Goal: Task Accomplishment & Management: Complete application form

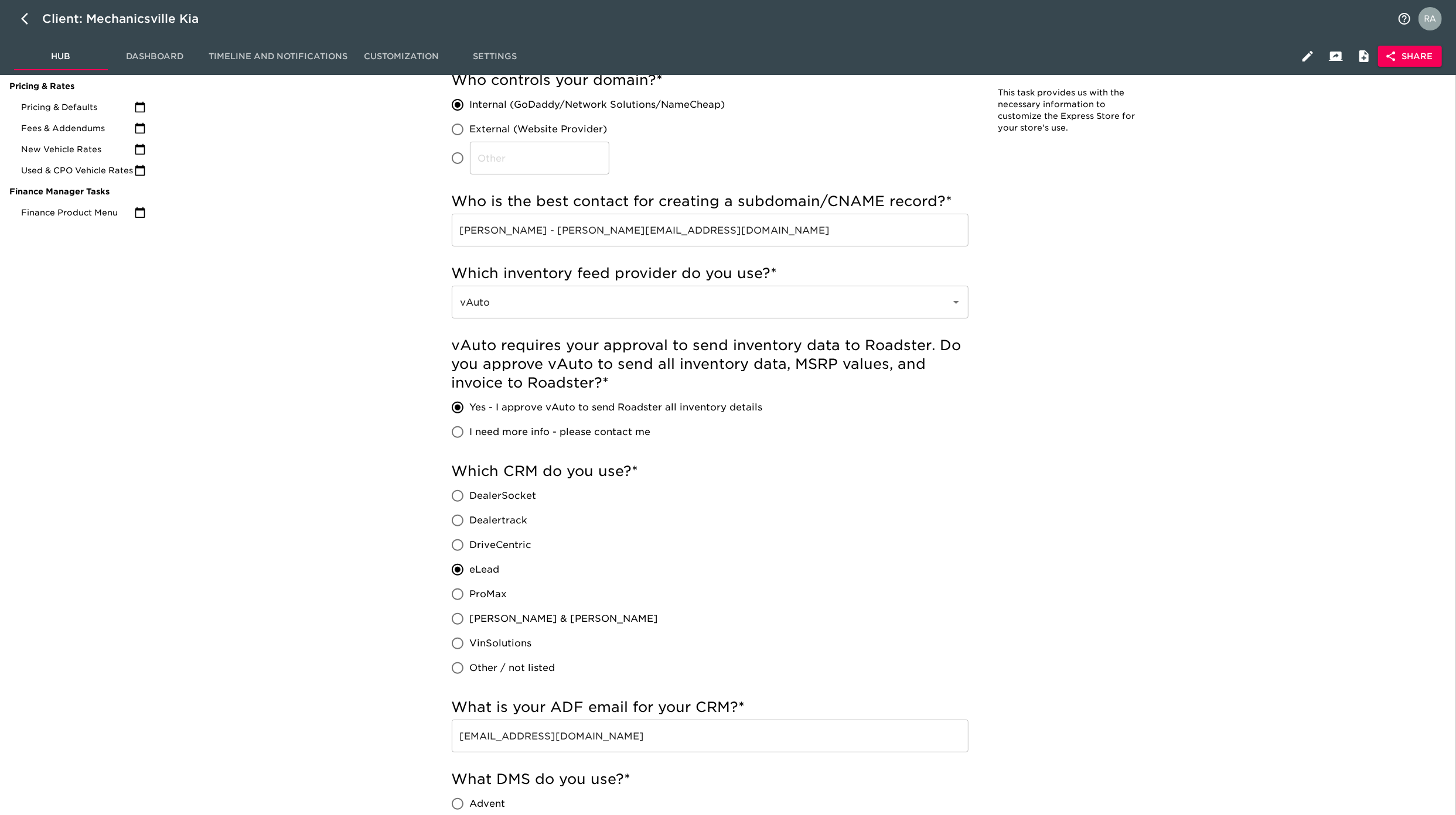
scroll to position [1431, 0]
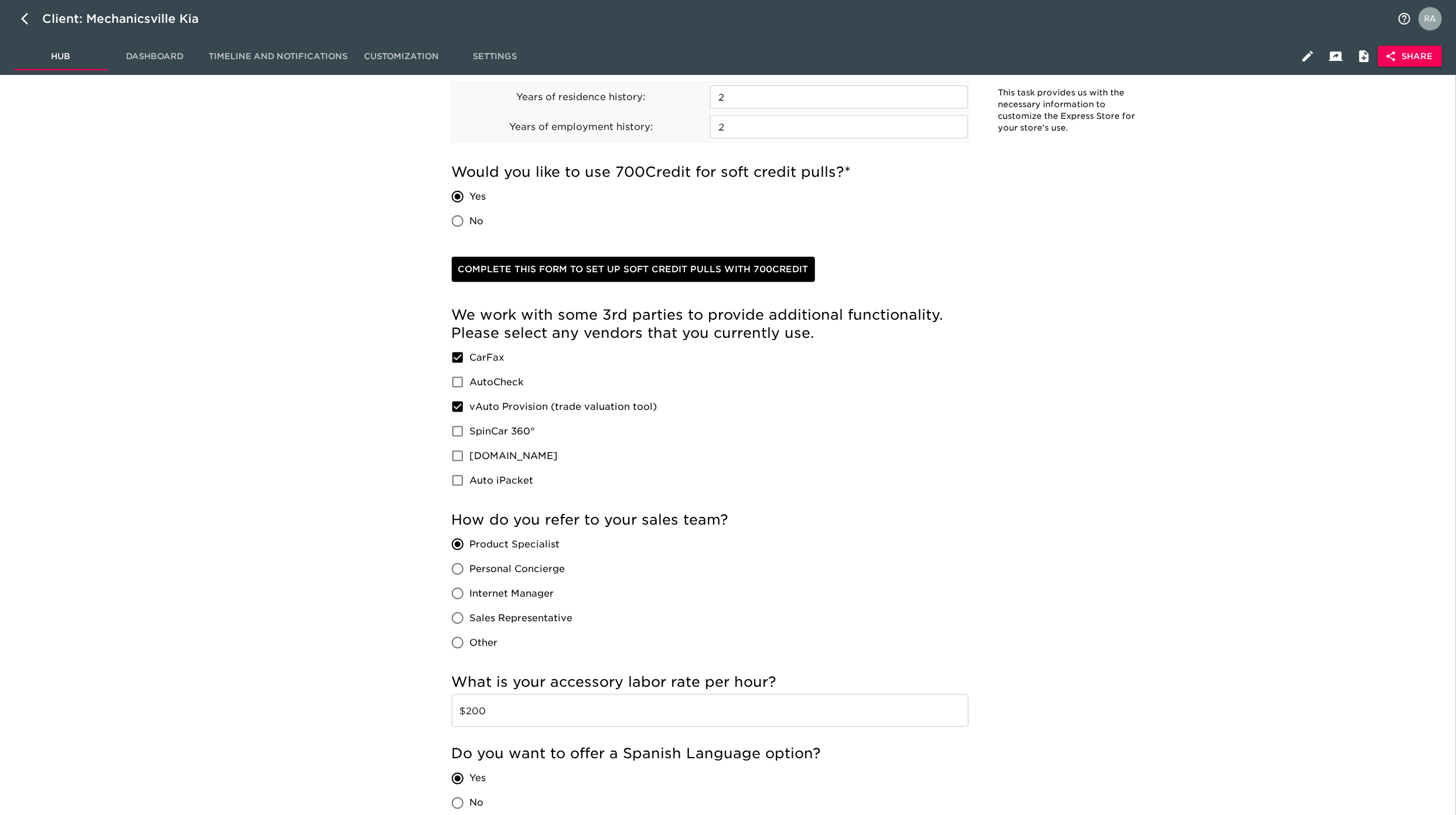
click at [1241, 492] on div "Store Details Overdue! Note: This task provides us with the necessary informati…" at bounding box center [802, 15] width 1292 height 2717
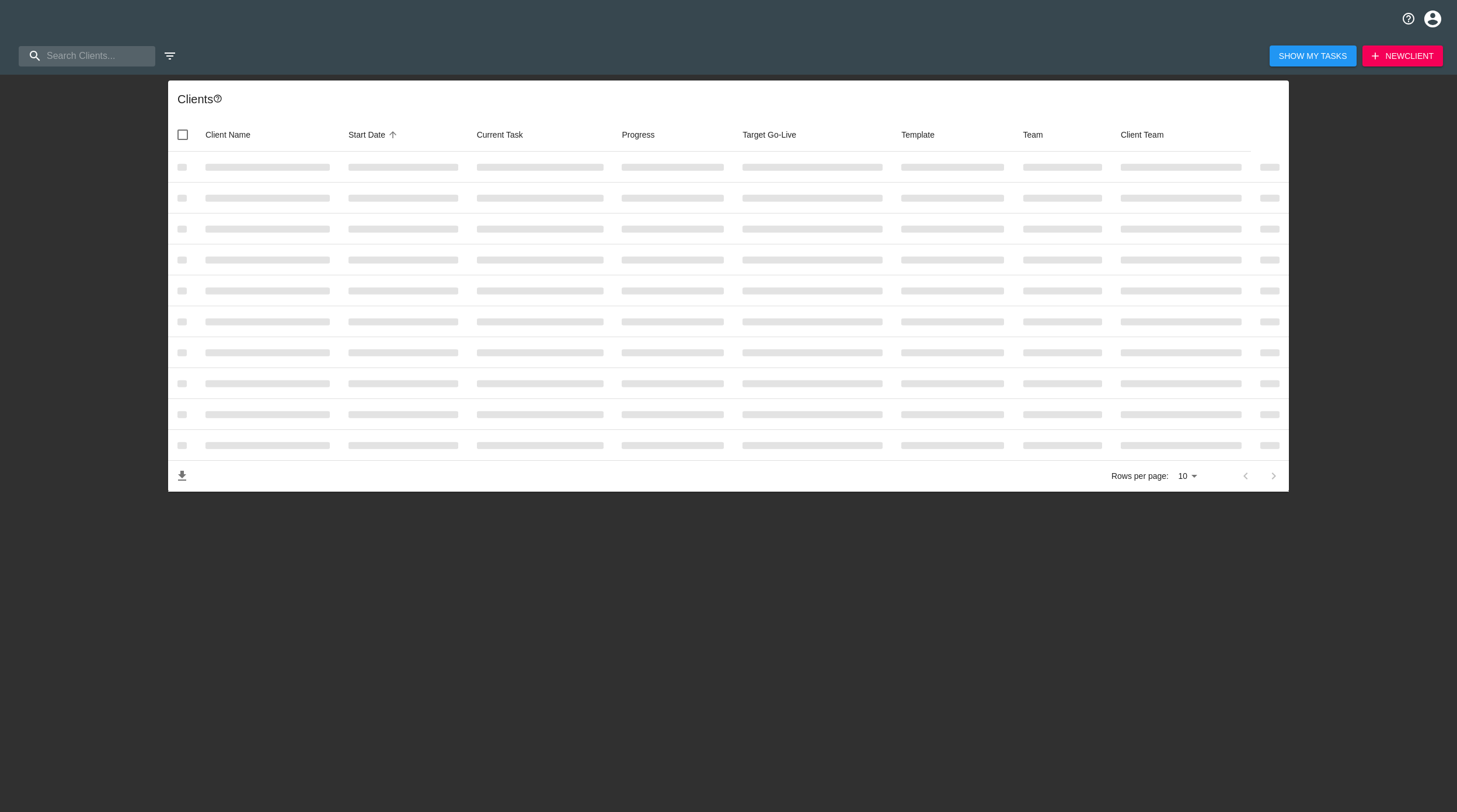
select select "10"
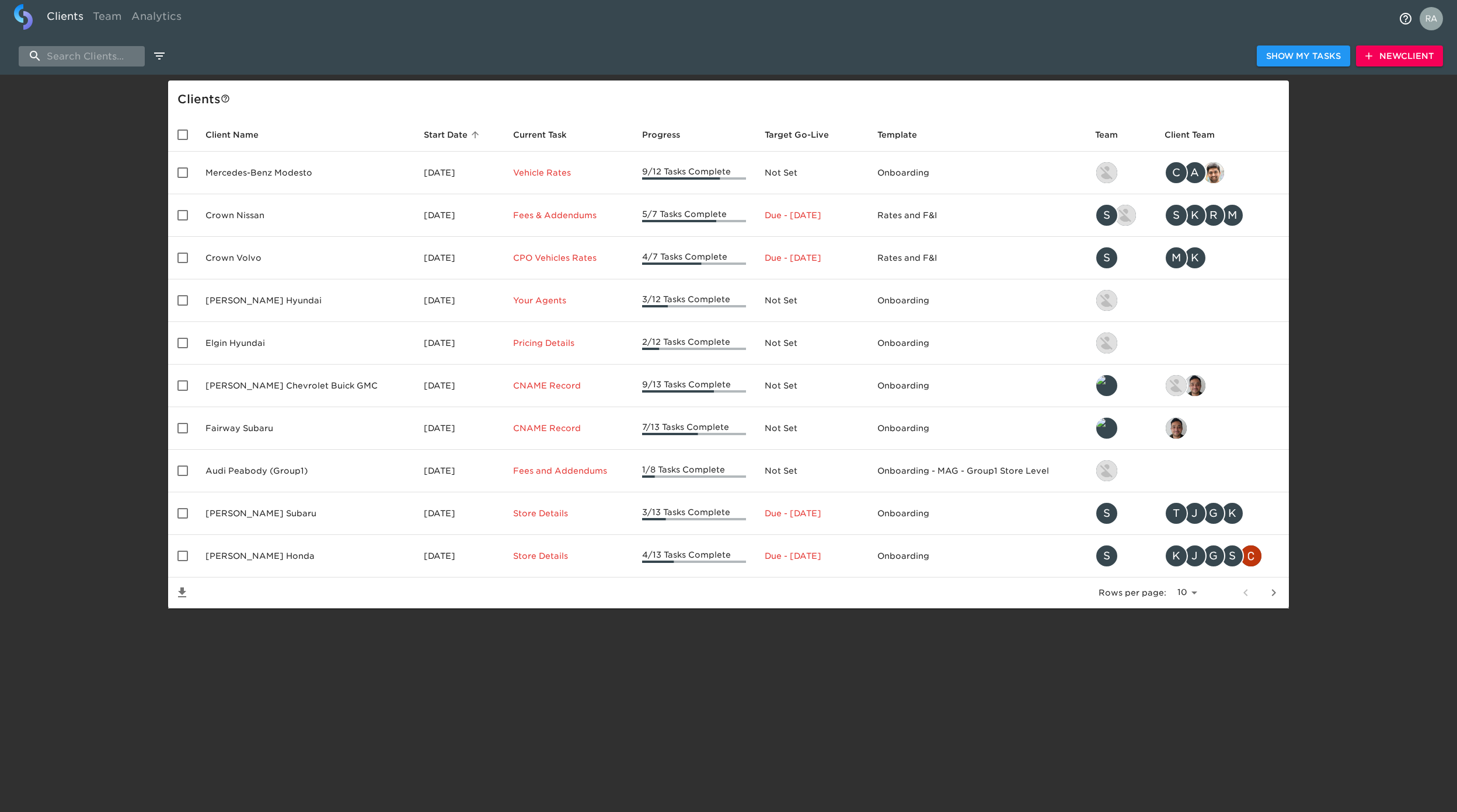
click at [117, 57] on input "search" at bounding box center [81, 56] width 126 height 20
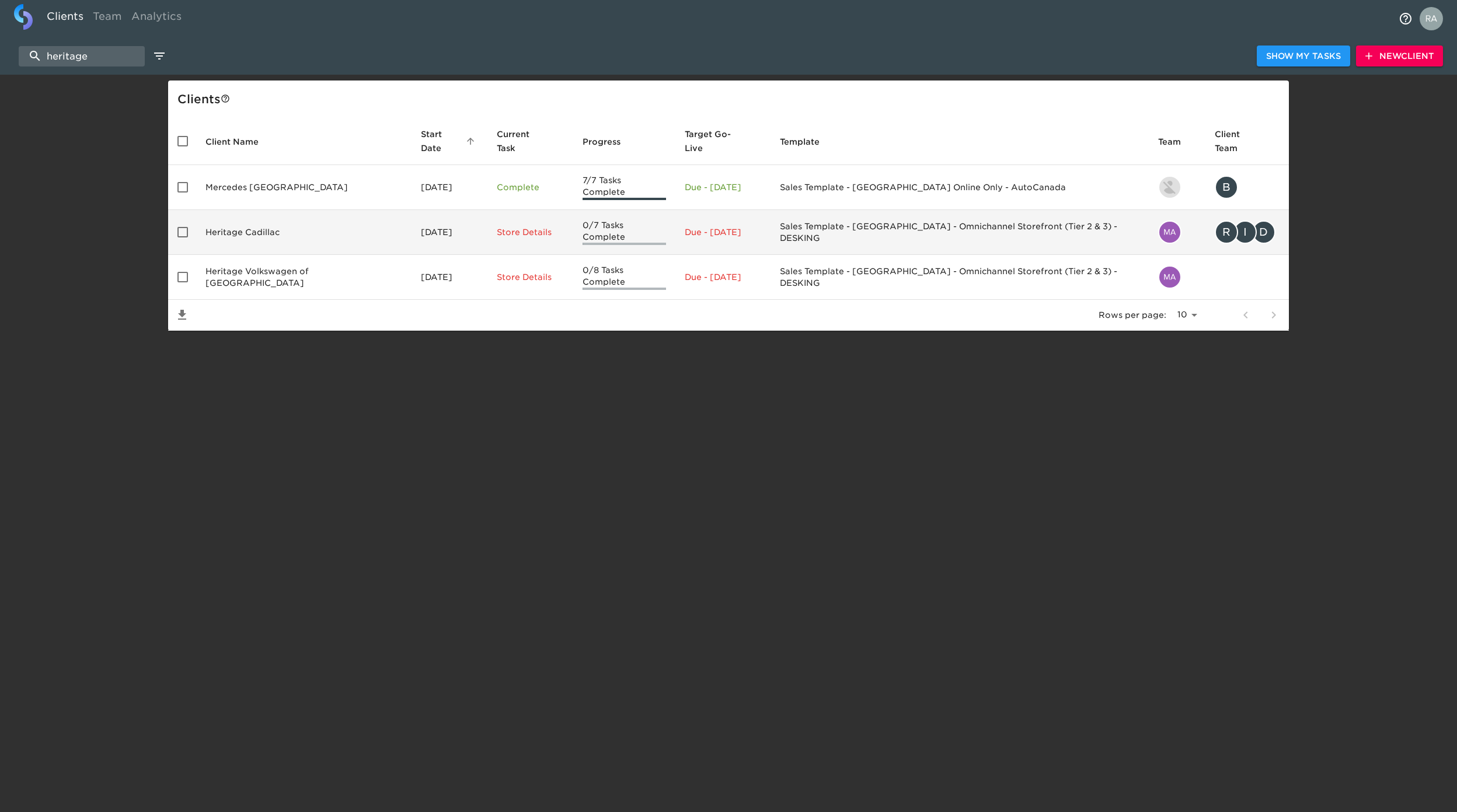
type input "heritage"
click at [259, 218] on td "Heritage Cadillac" at bounding box center [303, 233] width 215 height 45
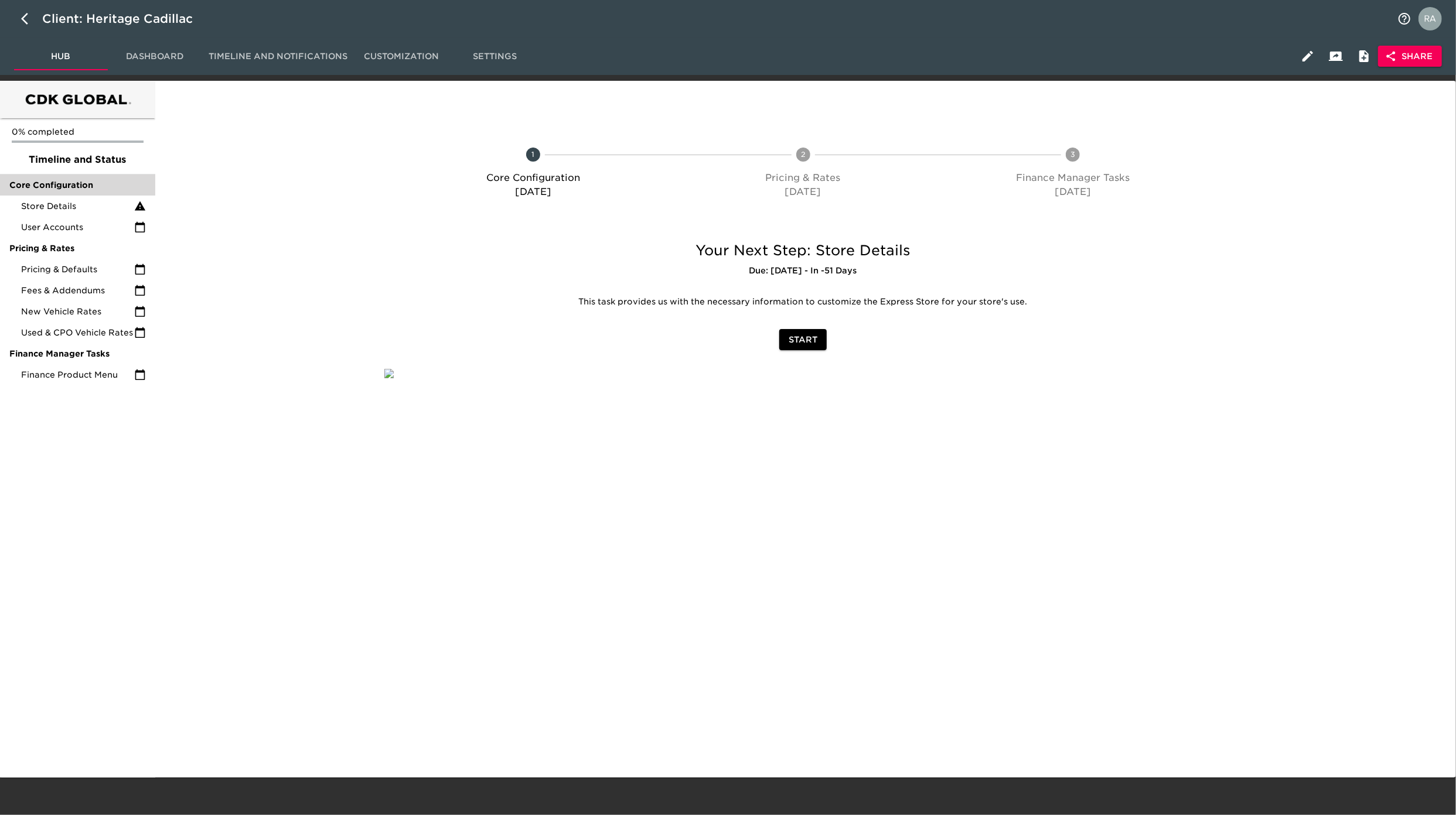
click at [68, 190] on span "Core Configuration" at bounding box center [77, 185] width 137 height 12
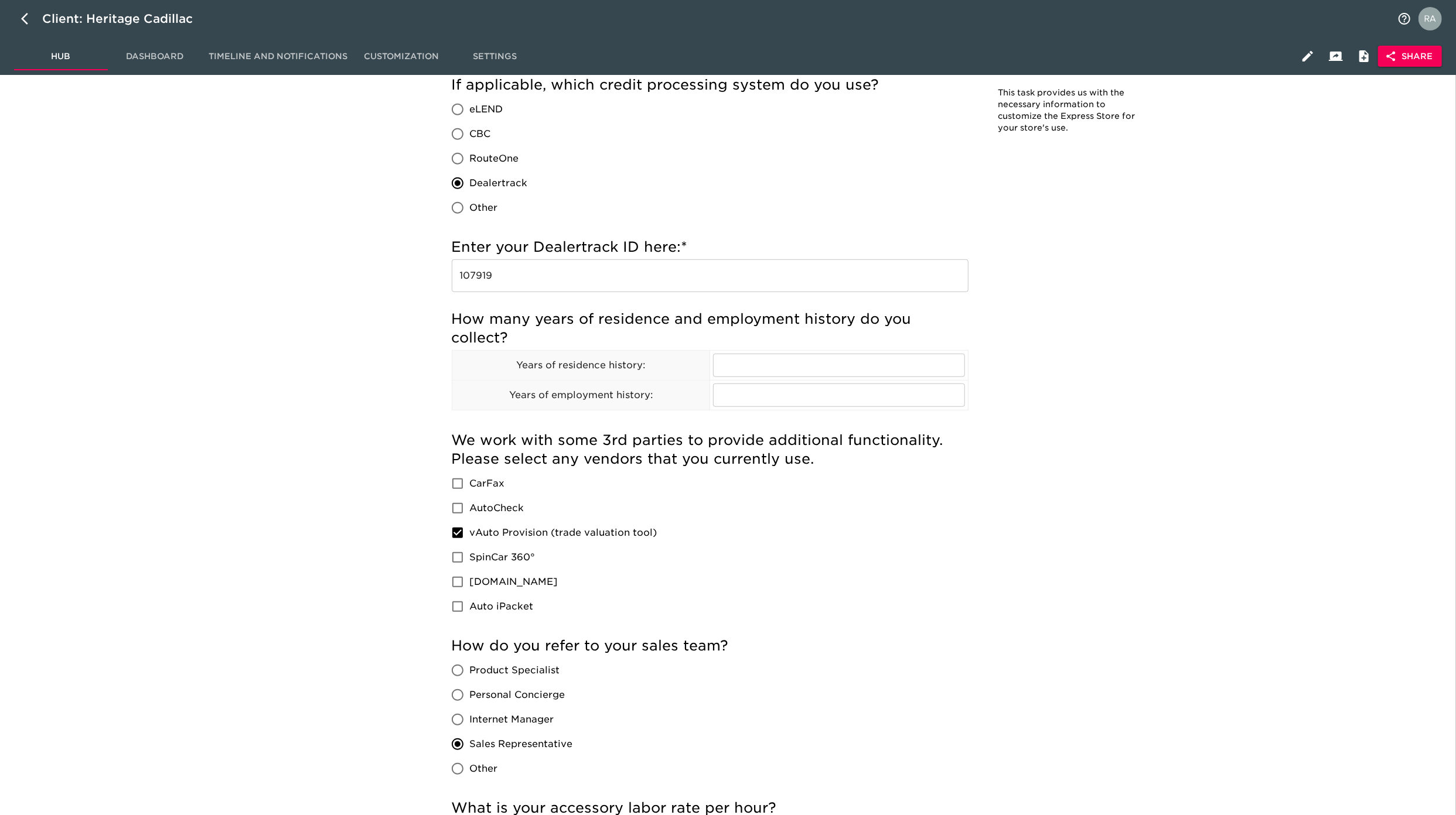
scroll to position [1457, 0]
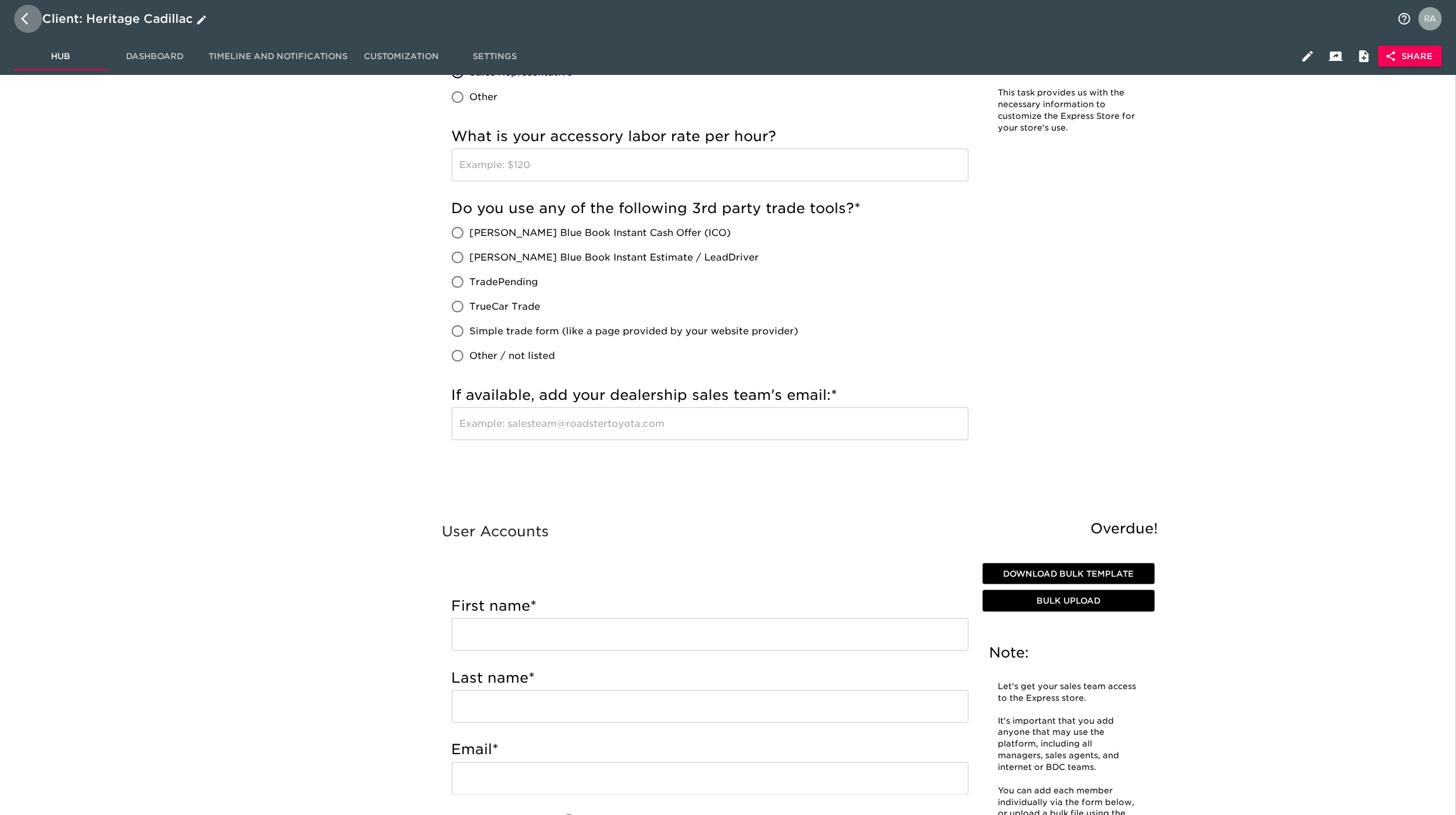
click at [33, 13] on icon "button" at bounding box center [27, 18] width 14 height 14
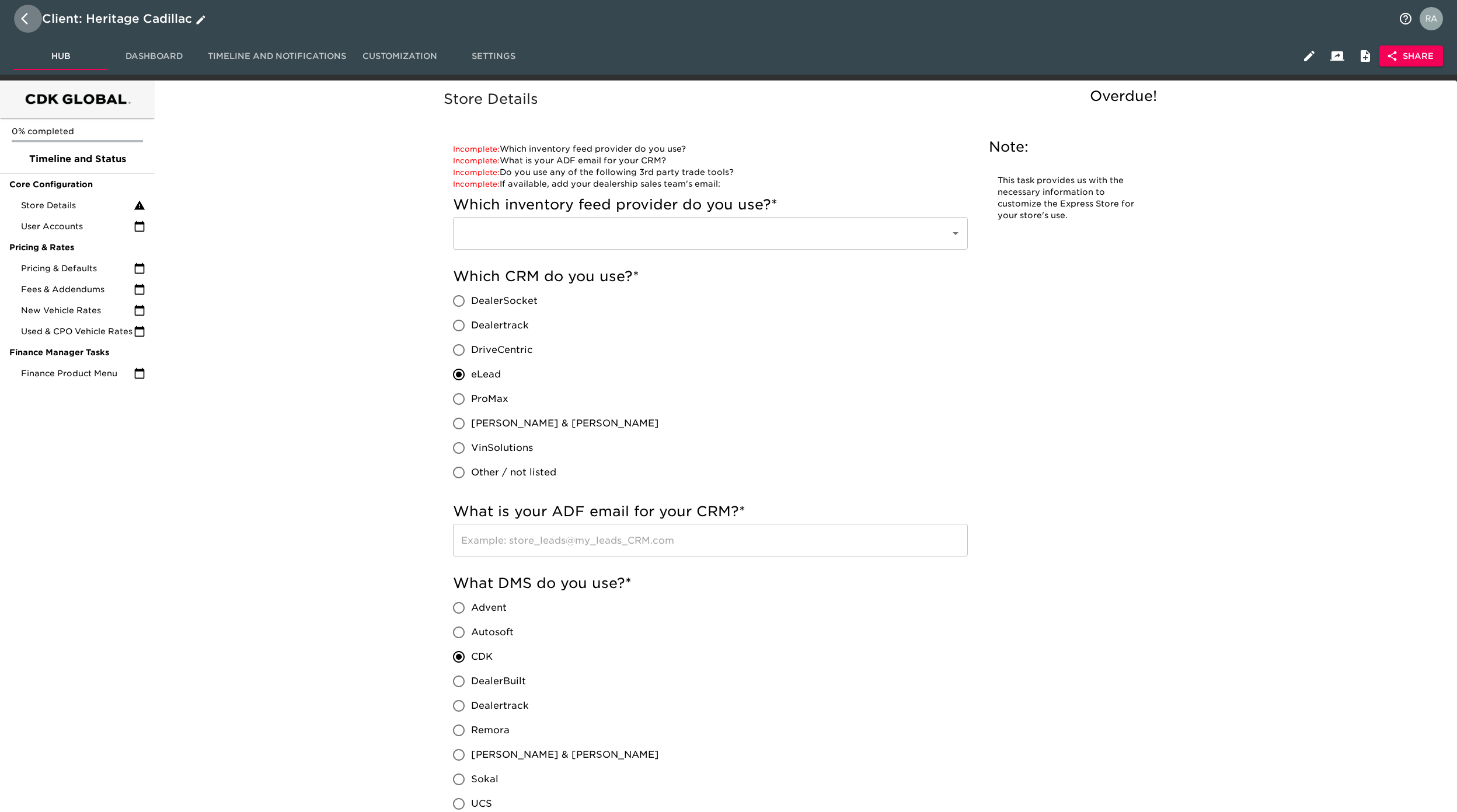
select select "10"
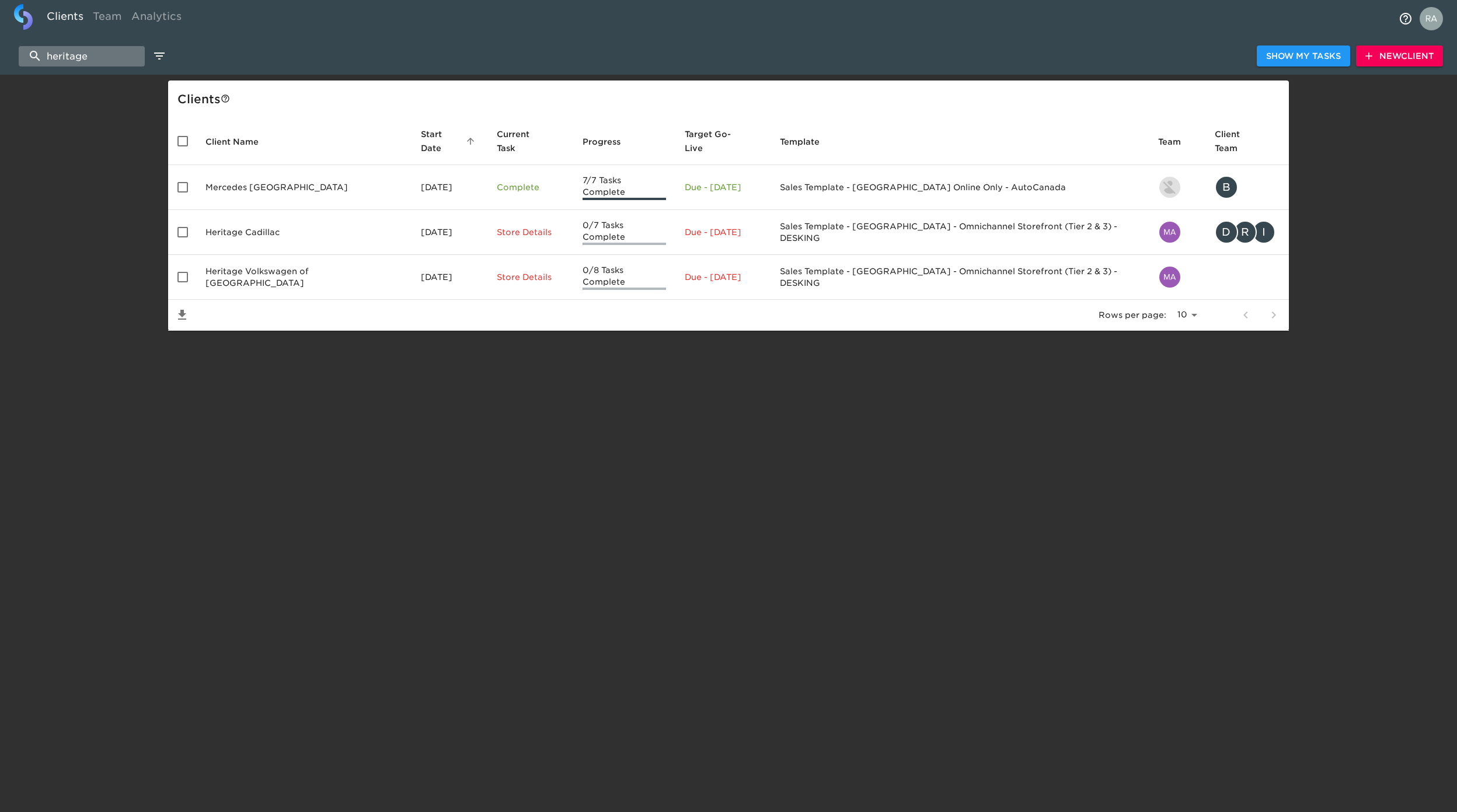
click at [79, 54] on input "heritage" at bounding box center [81, 56] width 126 height 20
drag, startPoint x: 109, startPoint y: 58, endPoint x: 2, endPoint y: 42, distance: 108.2
click at [4, 45] on div "heritage Show My Tasks New Client" at bounding box center [728, 56] width 1457 height 37
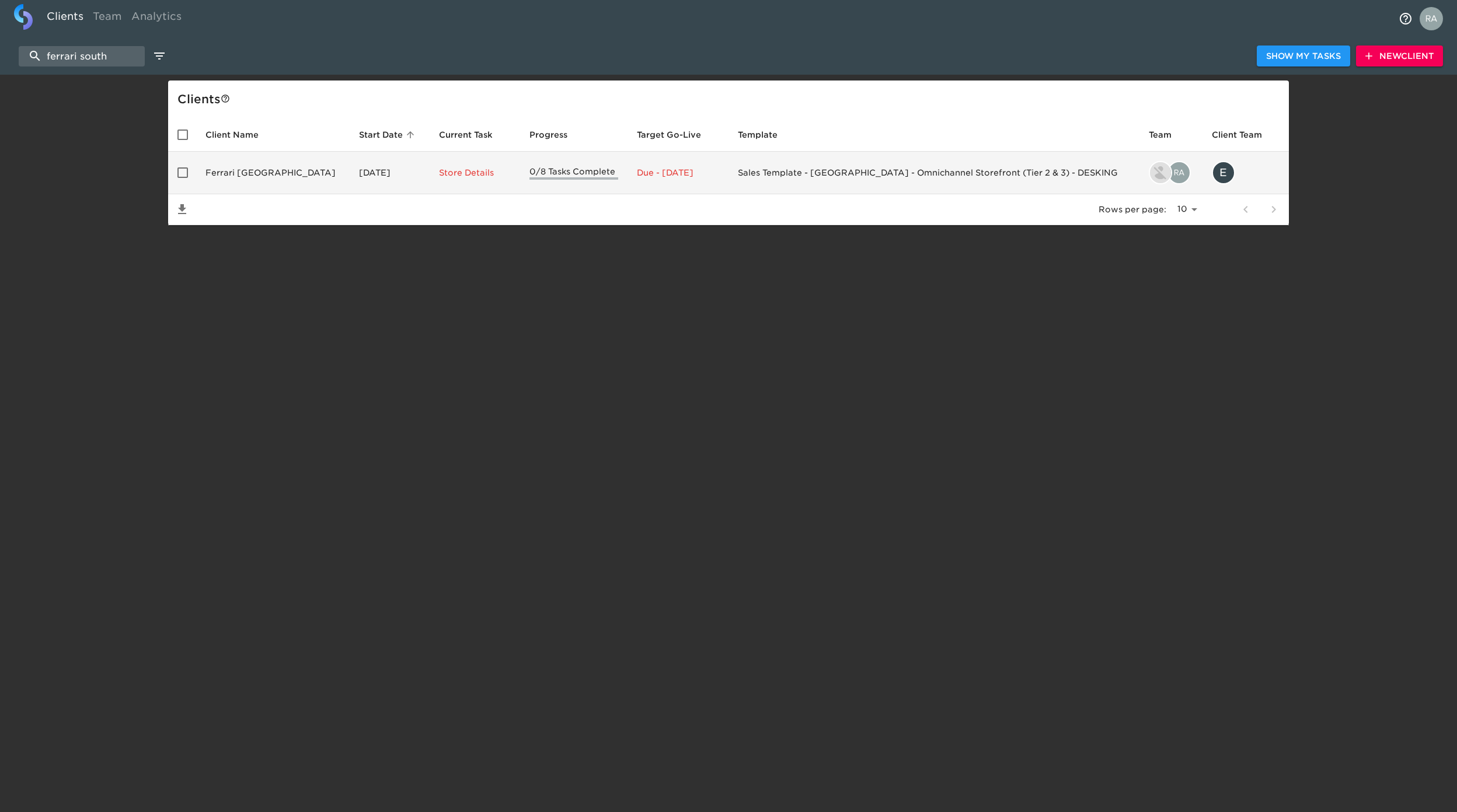
type input "ferrari south"
click at [279, 160] on td "Ferrari [GEOGRAPHIC_DATA]" at bounding box center [272, 173] width 153 height 42
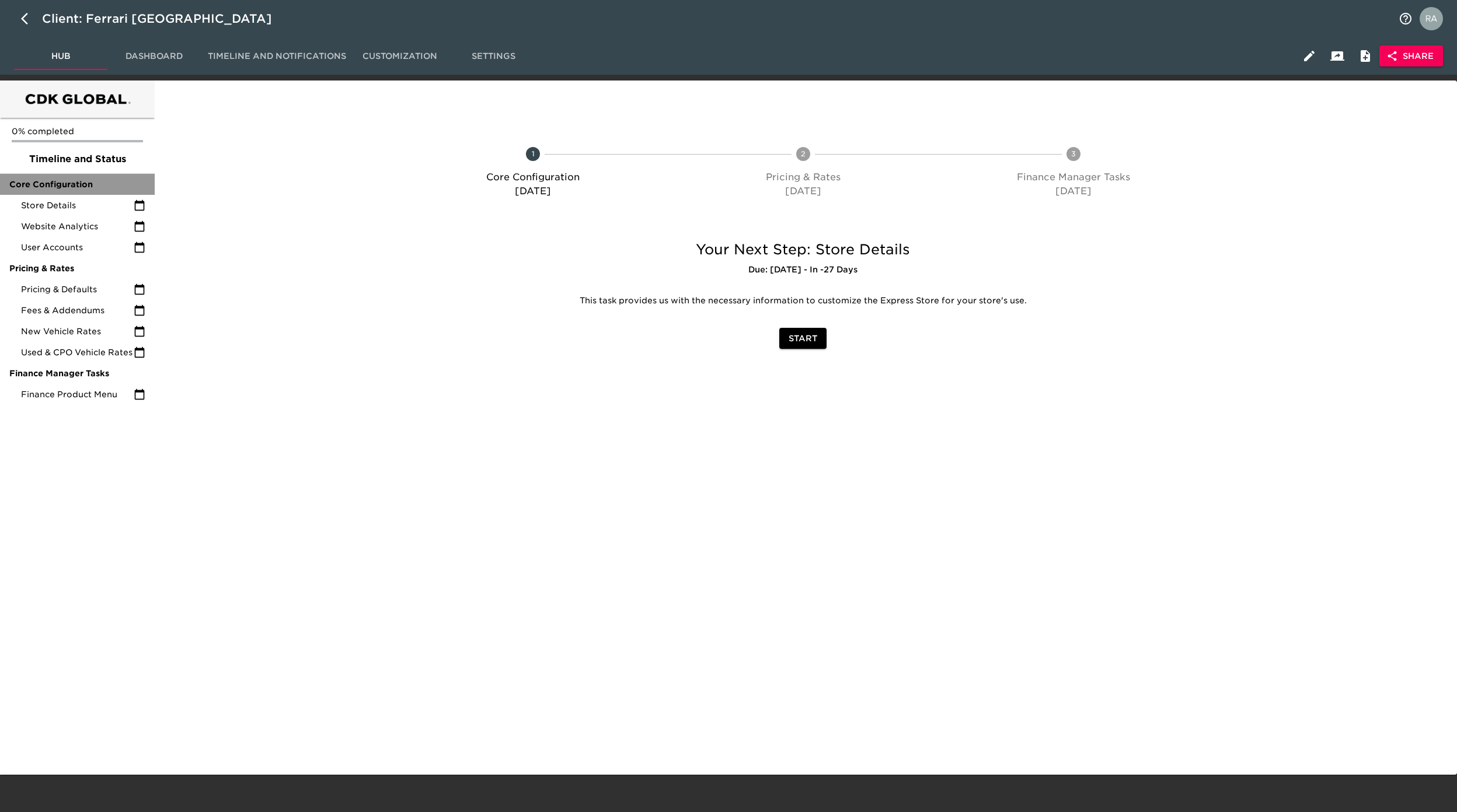
click at [60, 188] on span "Core Configuration" at bounding box center [77, 184] width 136 height 12
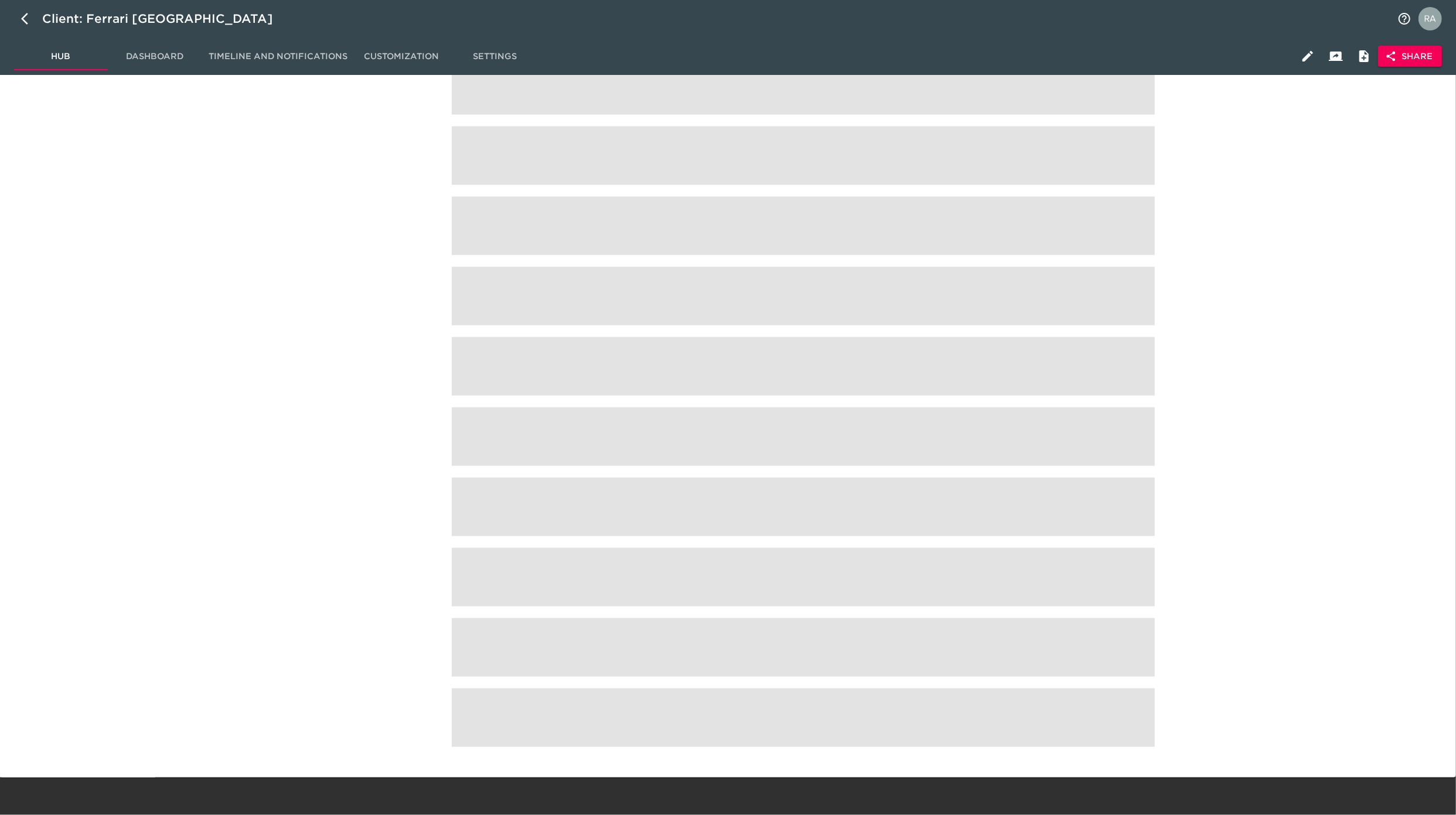
scroll to position [3253, 0]
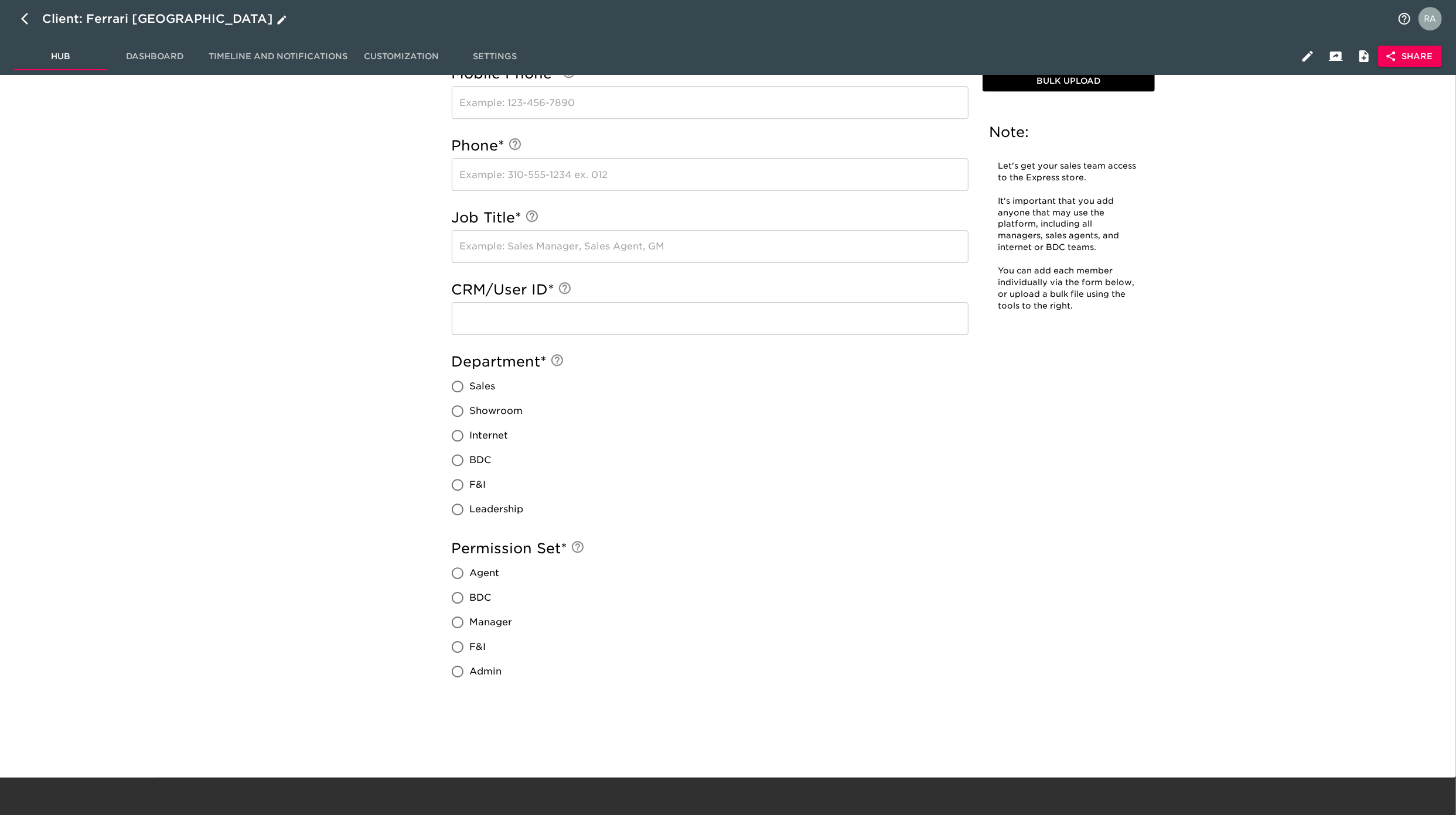
click at [35, 22] on button "button" at bounding box center [27, 18] width 28 height 28
select select "10"
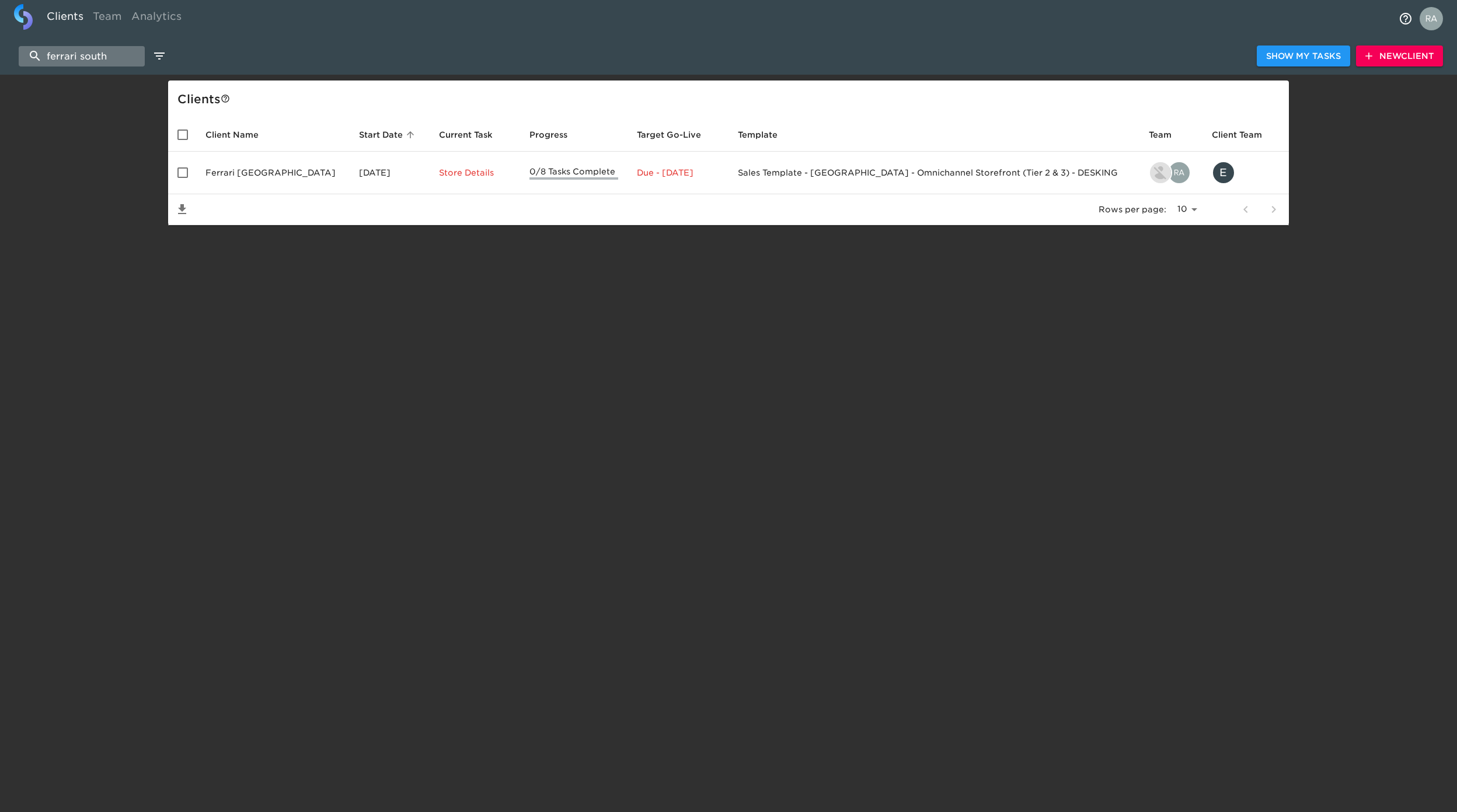
click at [91, 57] on input "ferrari south" at bounding box center [81, 56] width 126 height 20
drag, startPoint x: 112, startPoint y: 57, endPoint x: -30, endPoint y: 49, distance: 142.2
click at [0, 49] on html "Clients Team Analytics ferrari south Show My Tasks New Client Client s Client N…" at bounding box center [728, 131] width 1457 height 263
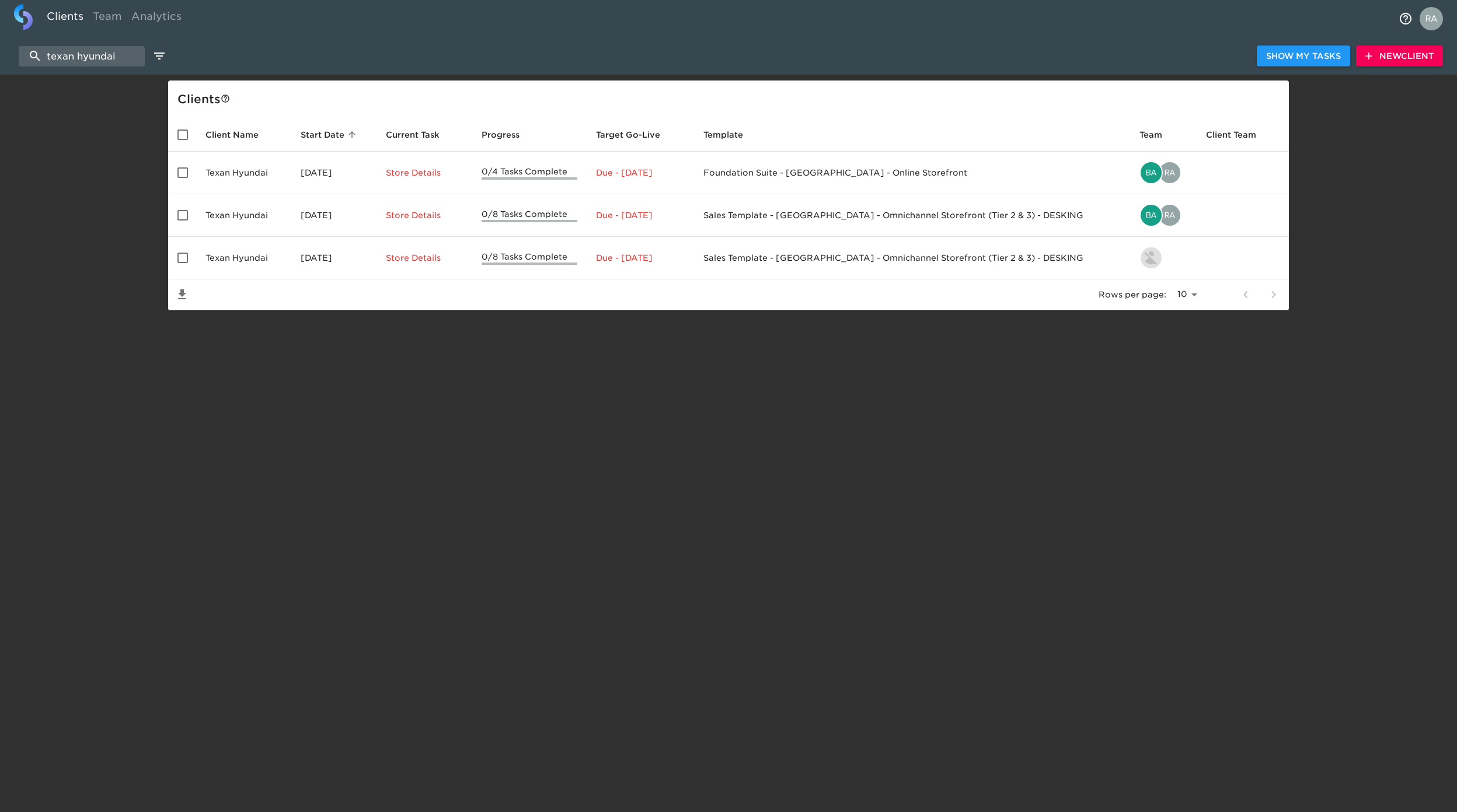
type input "texan hyundai"
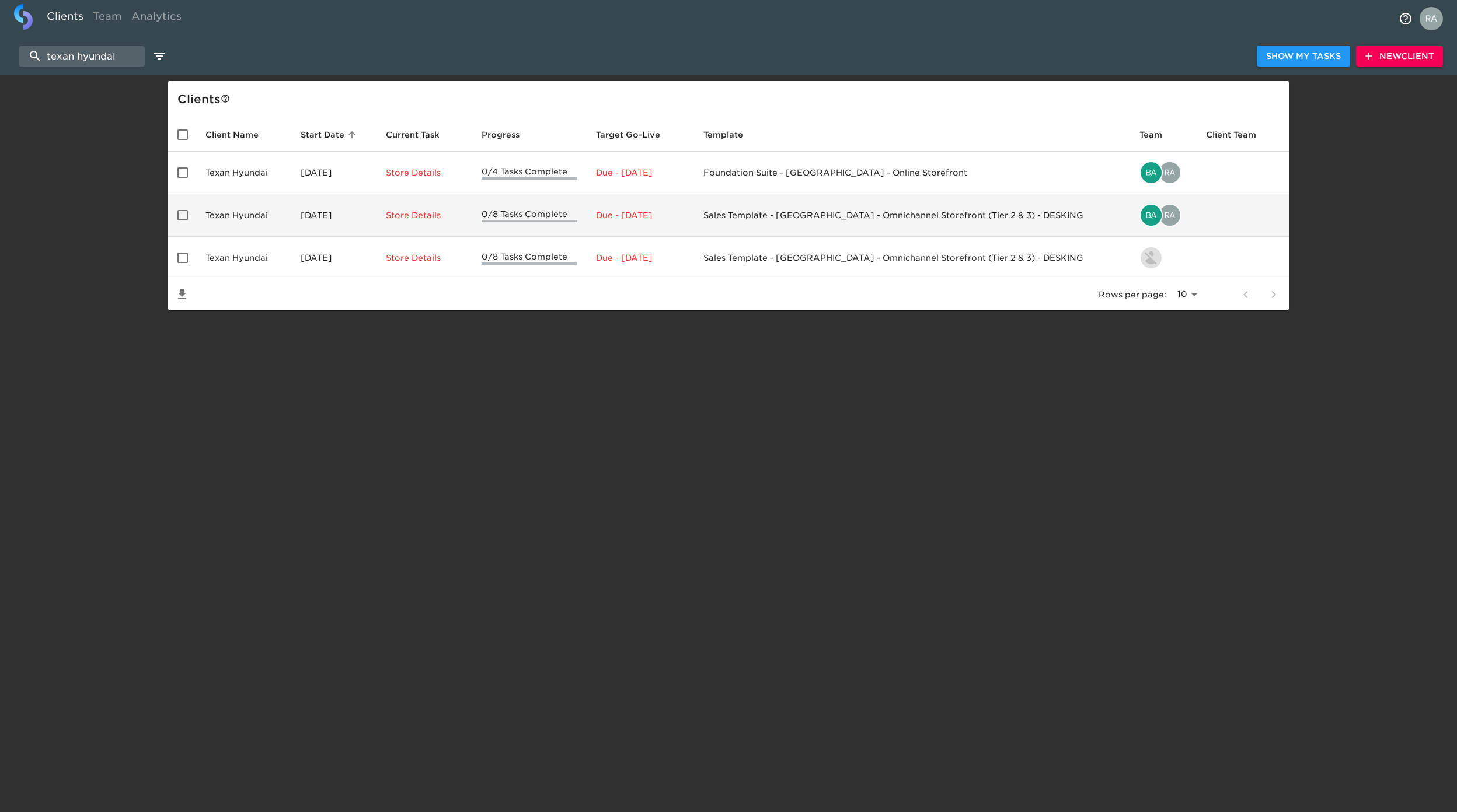
click at [332, 204] on td "[DATE]" at bounding box center [333, 215] width 85 height 42
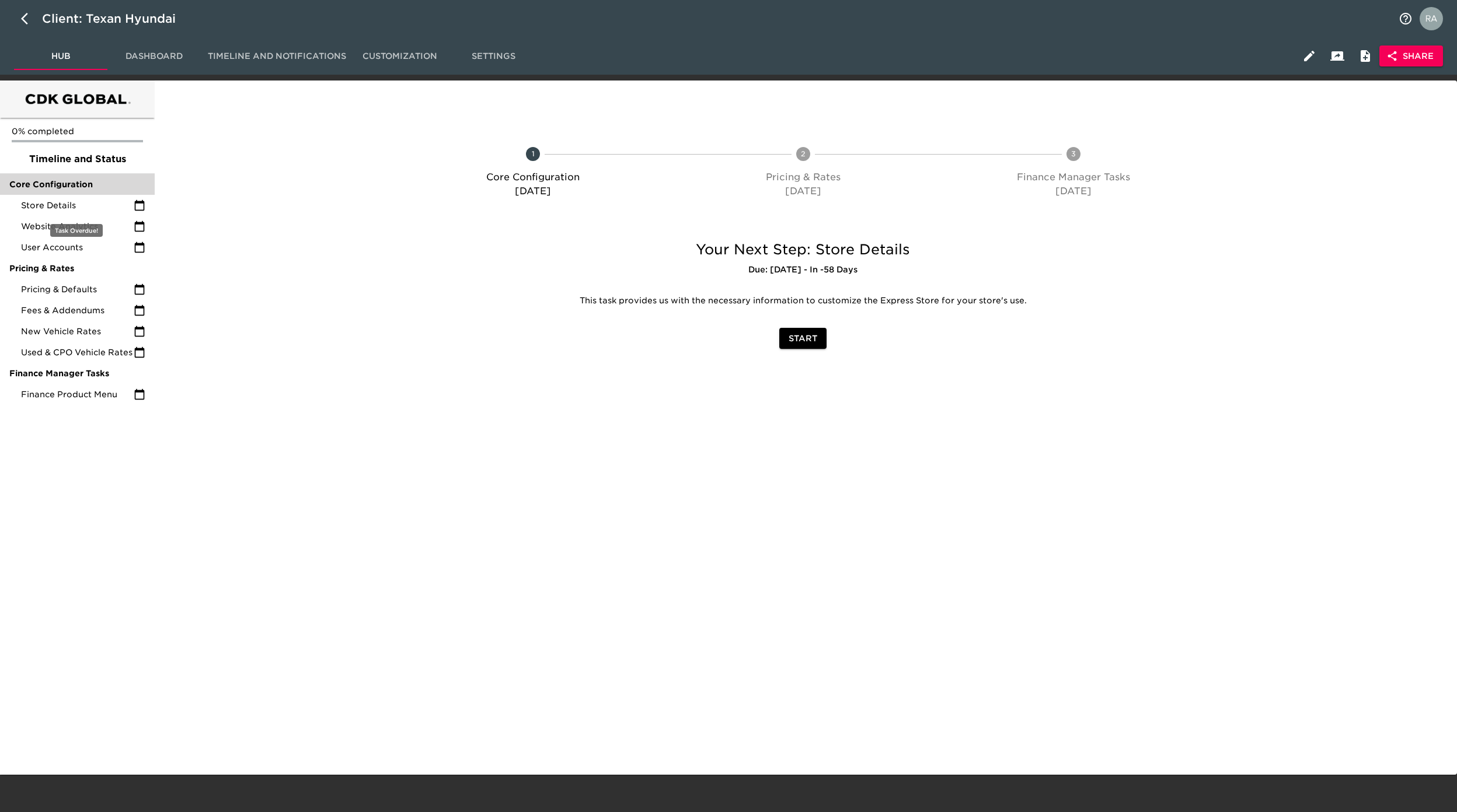
click at [94, 188] on span "Core Configuration" at bounding box center [77, 184] width 136 height 12
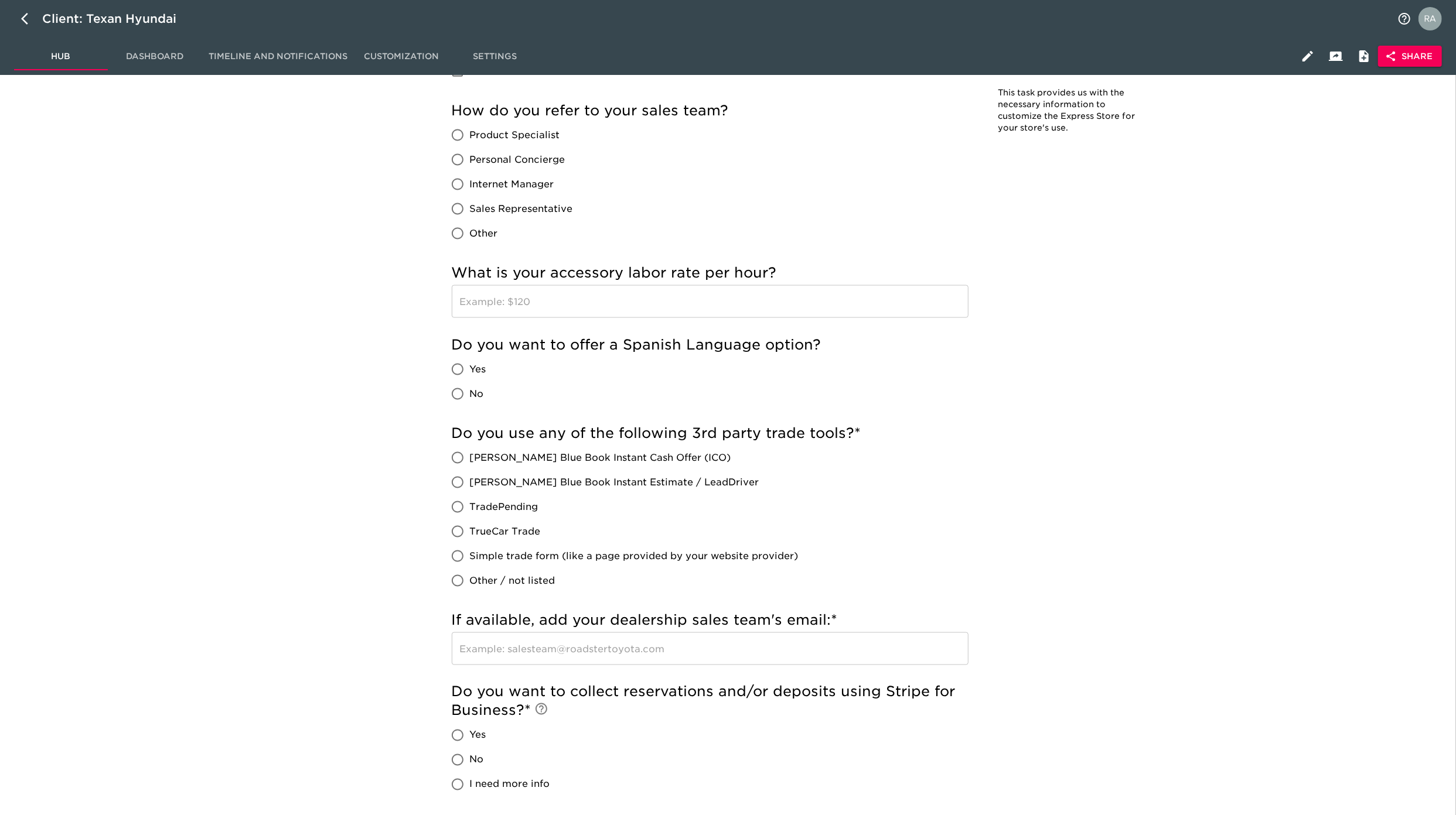
scroll to position [3253, 0]
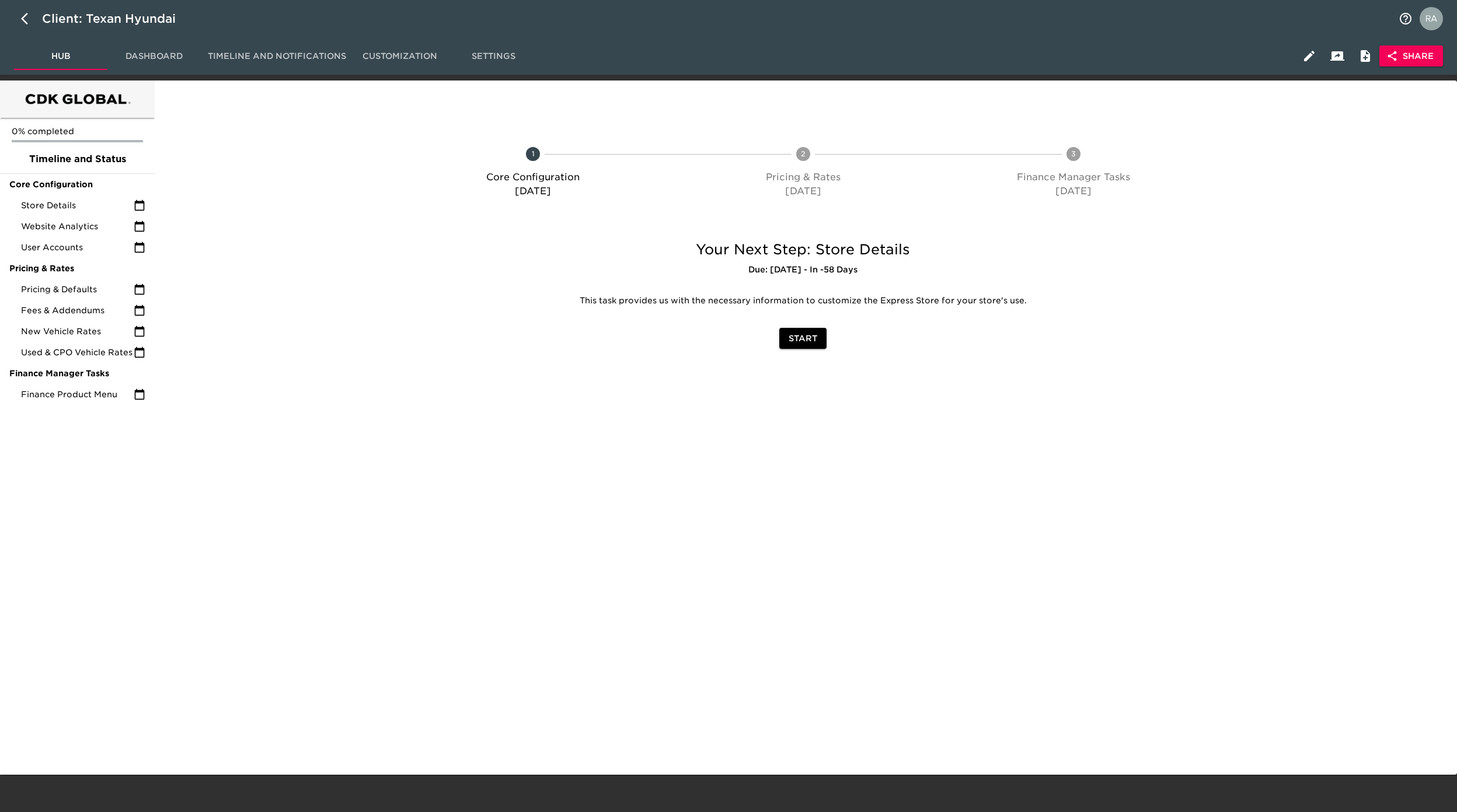
click at [11, 12] on div "Client: Texan Hyundai" at bounding box center [728, 19] width 1457 height 37
click at [21, 17] on icon "button" at bounding box center [27, 18] width 14 height 14
select select "10"
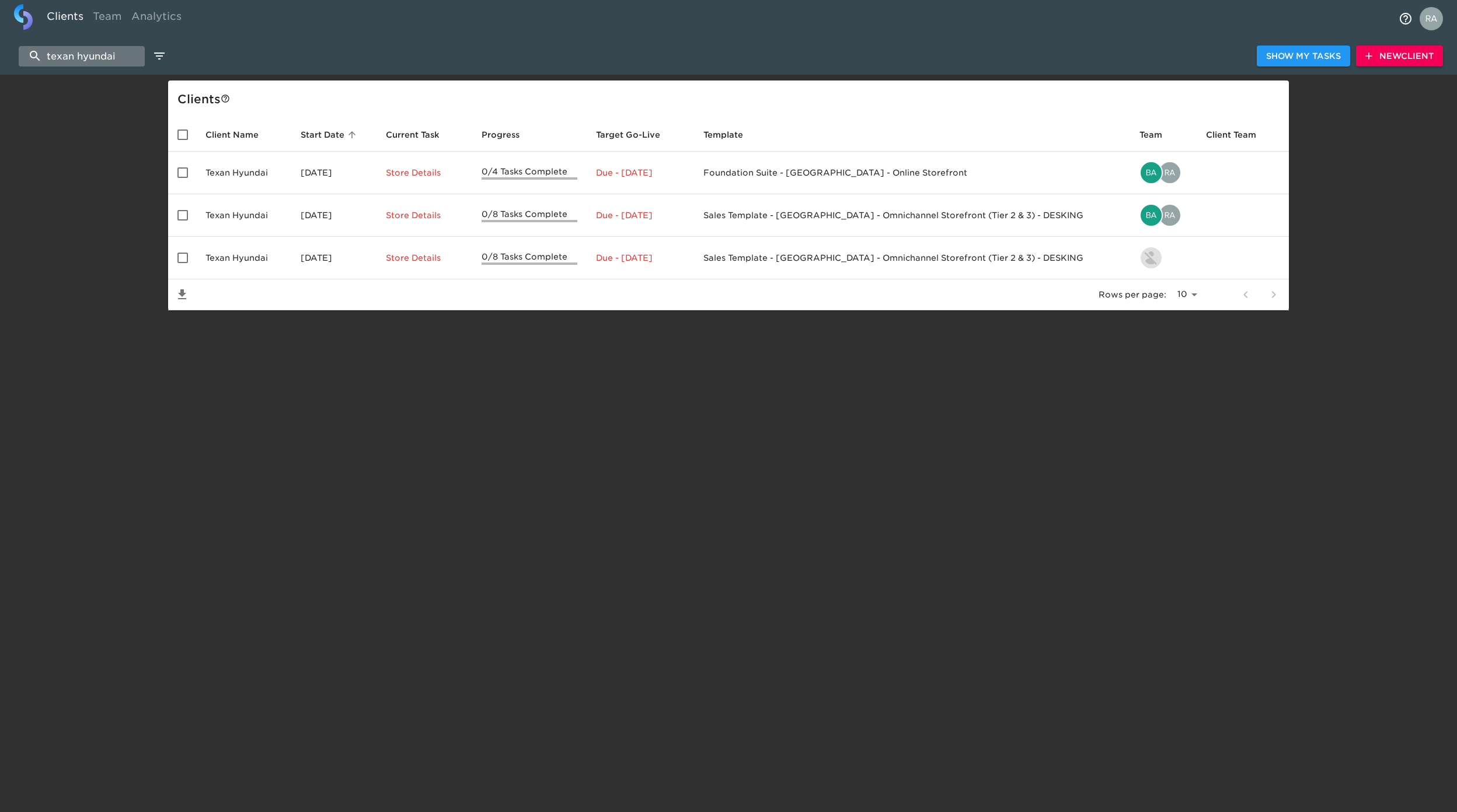
drag, startPoint x: 145, startPoint y: 57, endPoint x: 102, endPoint y: 62, distance: 43.3
click at [24, 60] on div "texan hyundai Show My Tasks New Client" at bounding box center [728, 56] width 1457 height 37
drag, startPoint x: 53, startPoint y: 233, endPoint x: 64, endPoint y: 180, distance: 54.1
click at [55, 227] on div "texan hyundai Show My Tasks New Client Client s Client Name Start Date sorted a…" at bounding box center [728, 192] width 1457 height 235
drag, startPoint x: 113, startPoint y: 59, endPoint x: -171, endPoint y: 30, distance: 285.5
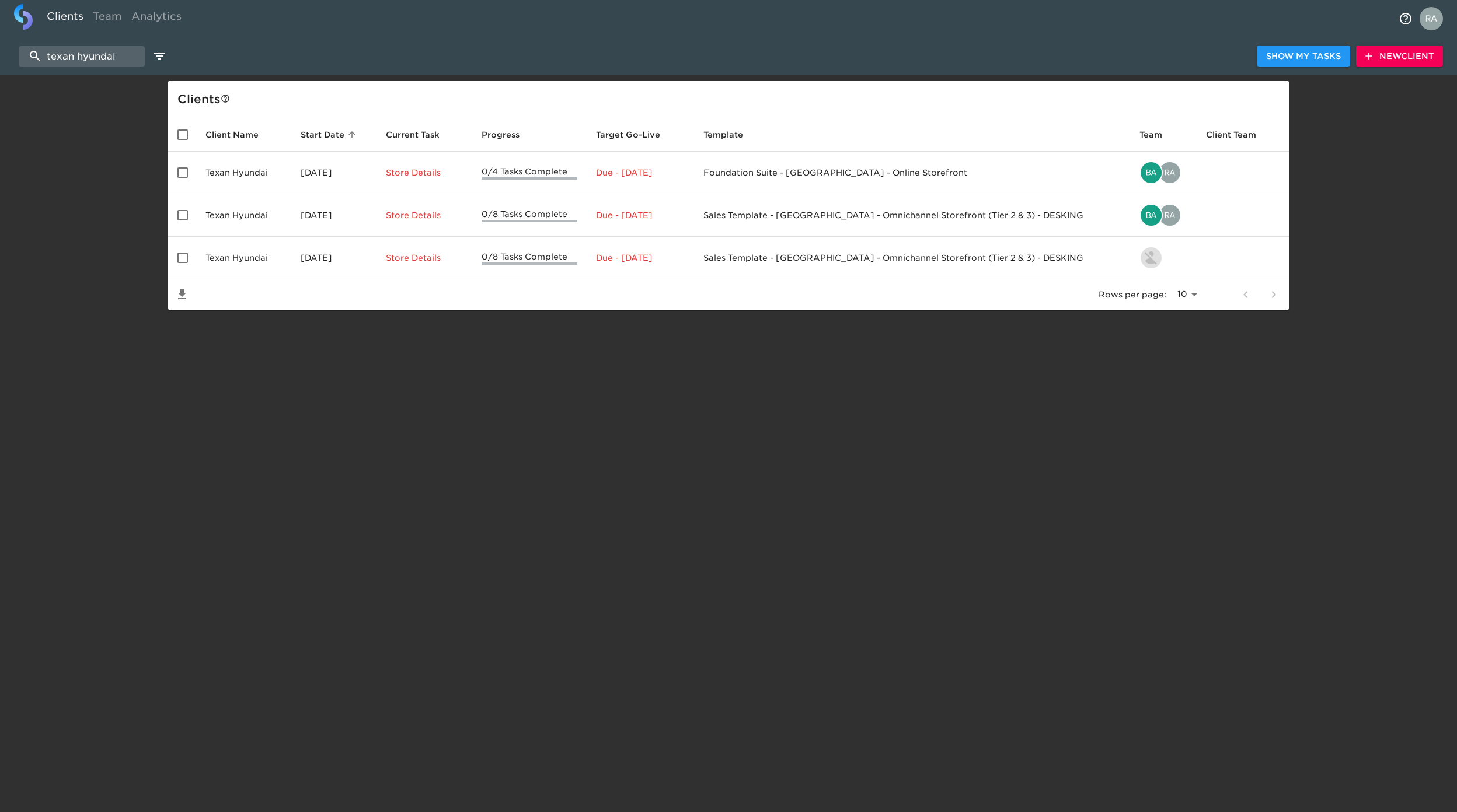
click at [0, 30] on html "Clients Team Analytics texan hyundai Show My Tasks New Client Client s Client N…" at bounding box center [728, 173] width 1457 height 348
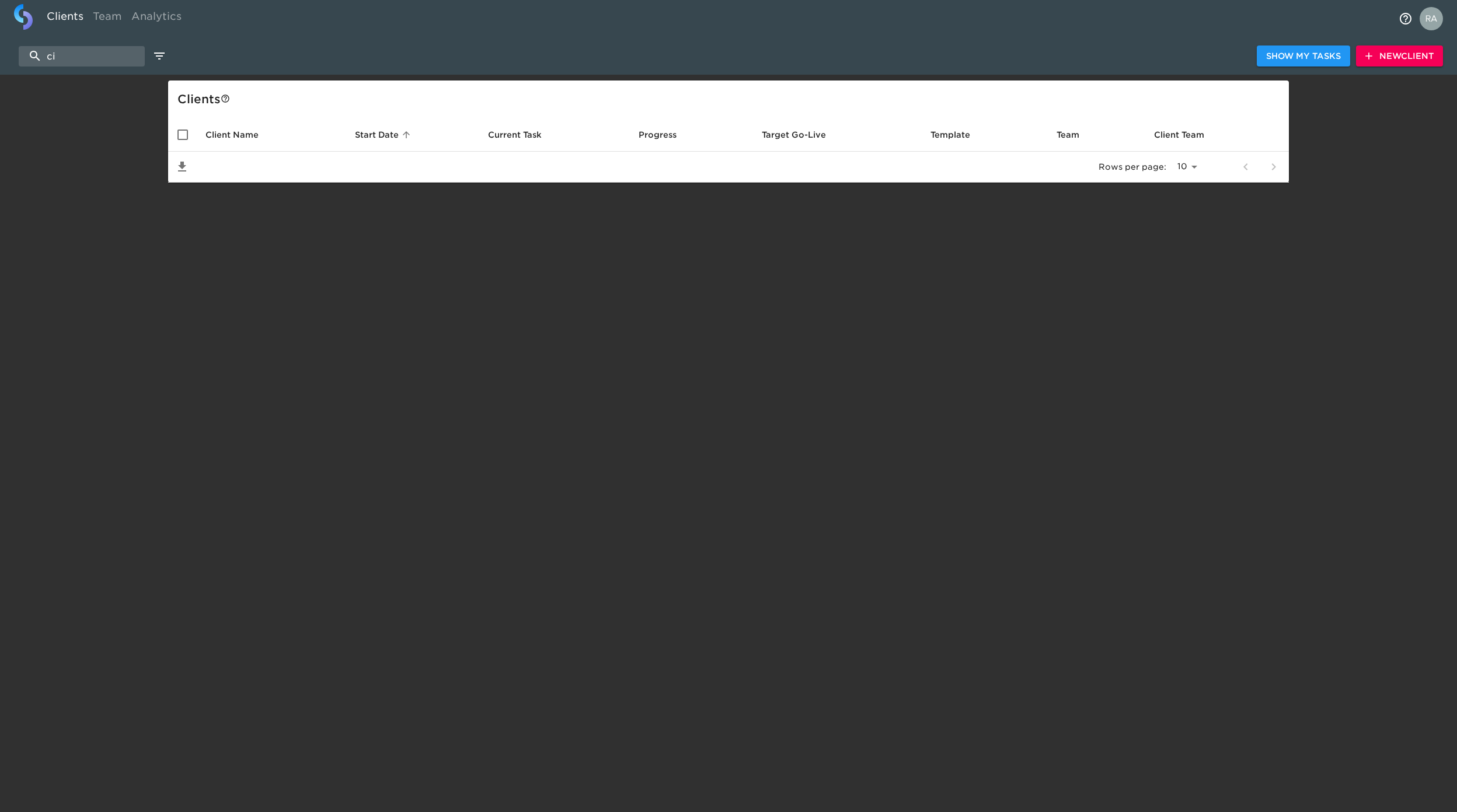
type input "i"
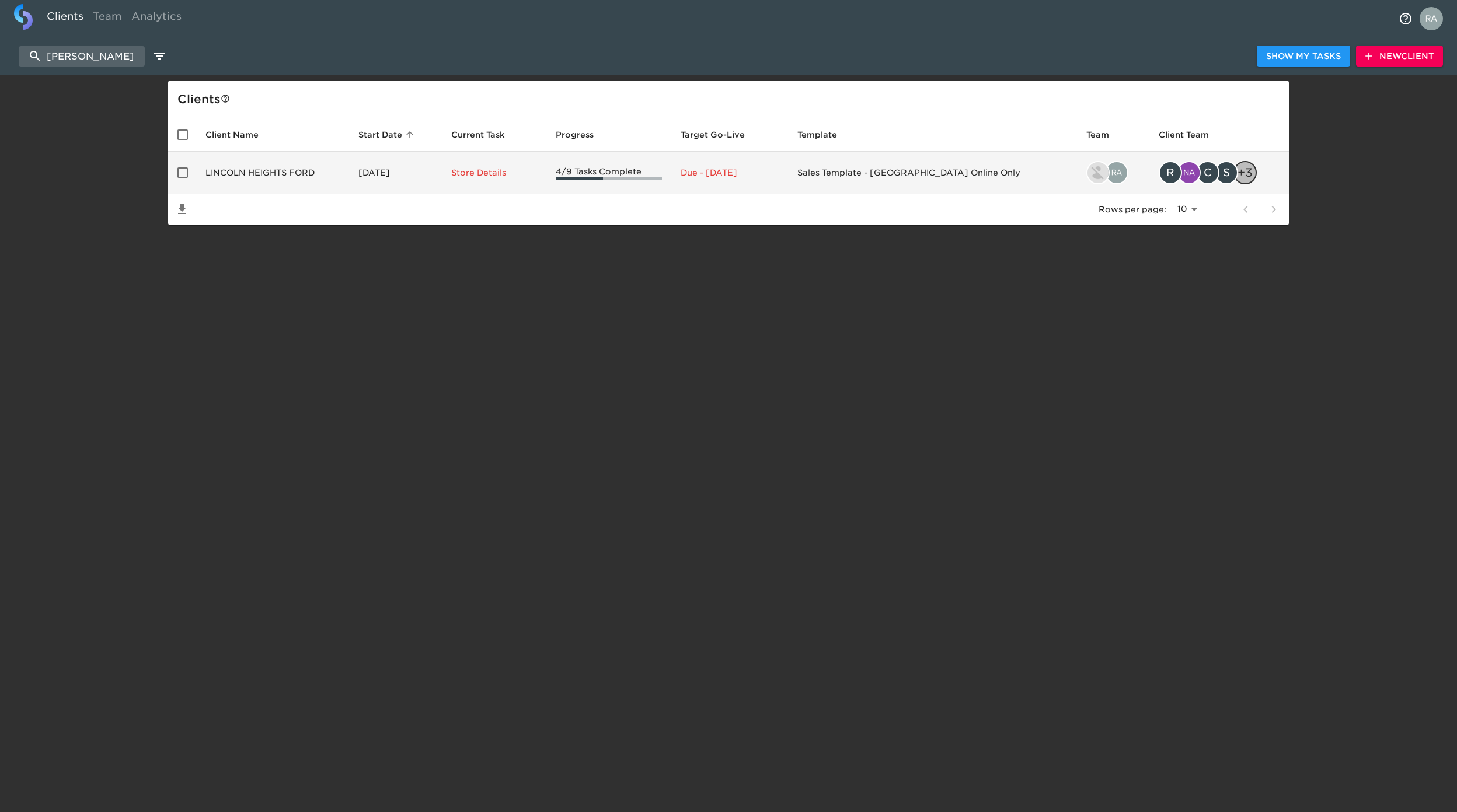
type input "[PERSON_NAME]"
click at [287, 181] on td "LINCOLN HEIGHTS FORD" at bounding box center [272, 173] width 153 height 42
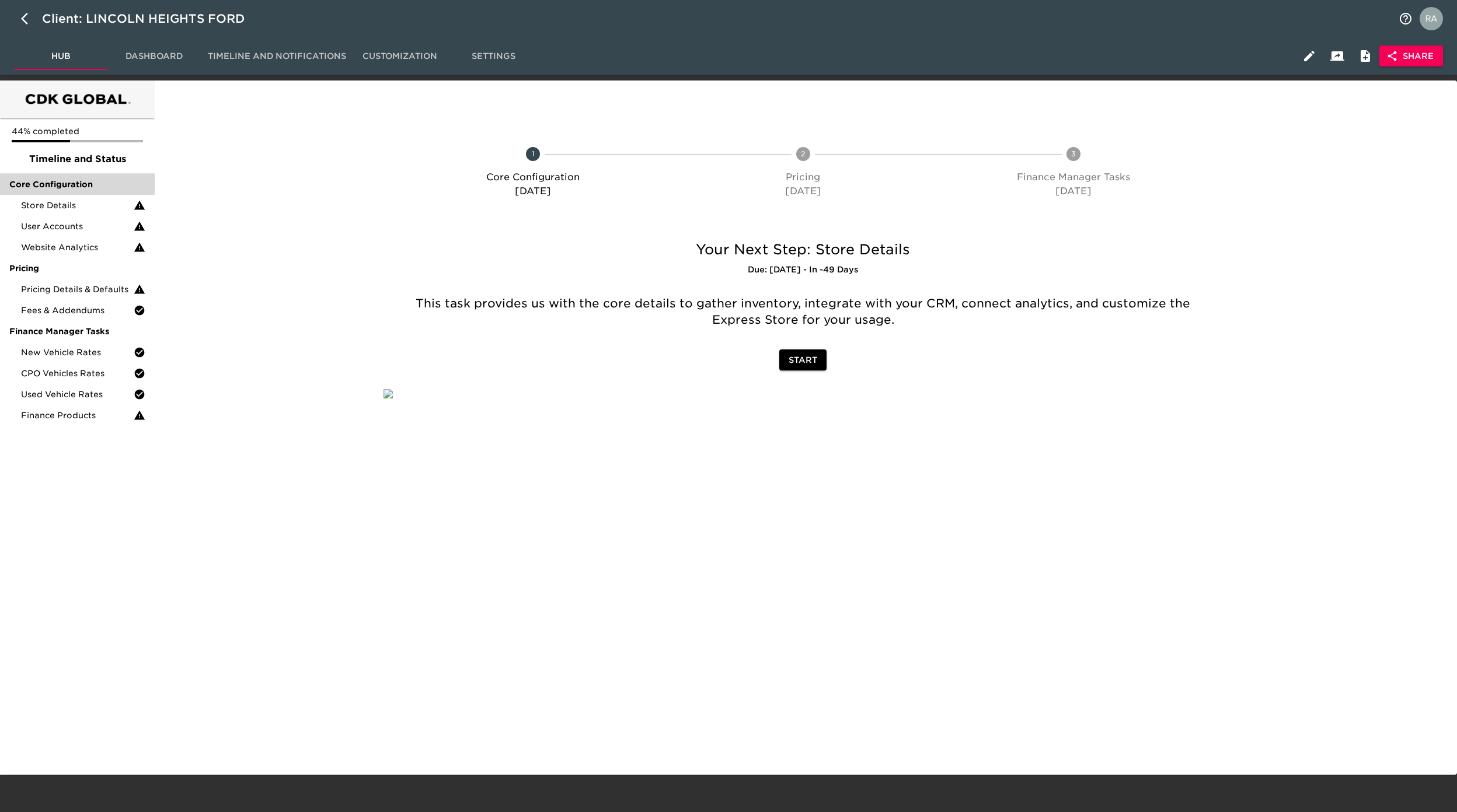
click at [73, 187] on span "Core Configuration" at bounding box center [77, 184] width 136 height 12
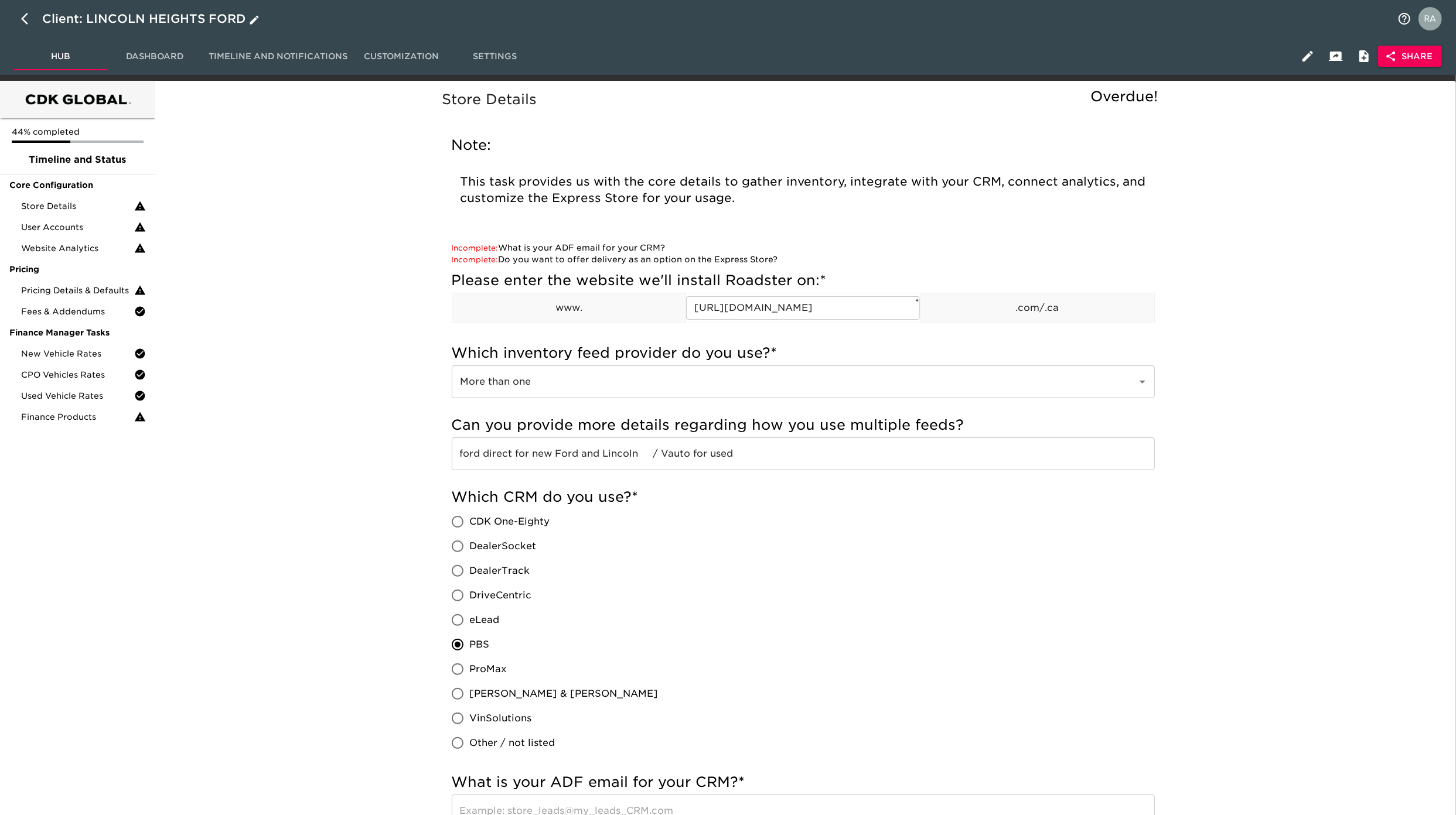
click at [17, 12] on button "button" at bounding box center [27, 18] width 28 height 28
select select "10"
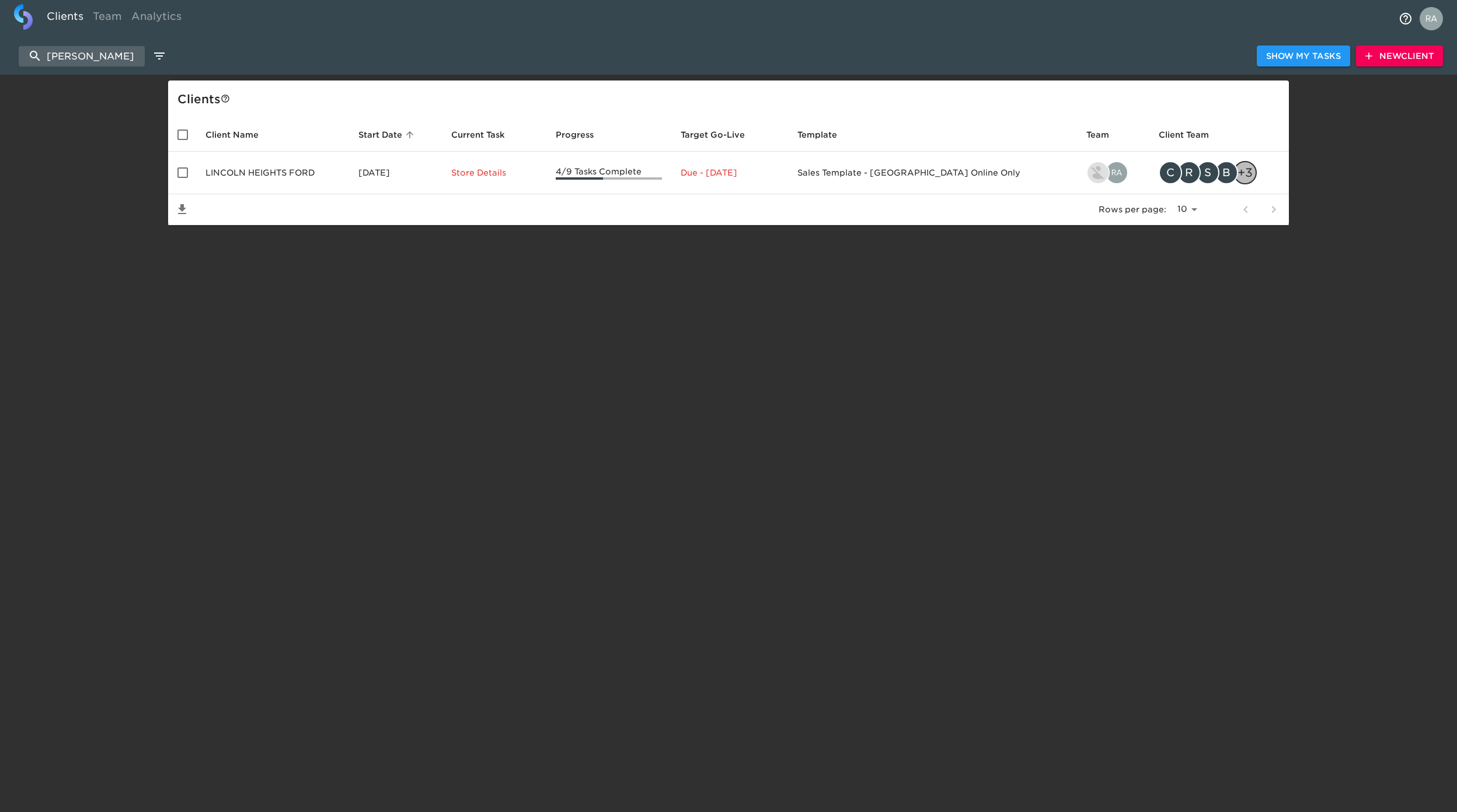
drag, startPoint x: 92, startPoint y: 51, endPoint x: 38, endPoint y: 32, distance: 57.2
click at [1, 42] on div "[PERSON_NAME] hei Show My Tasks New Client" at bounding box center [728, 56] width 1457 height 37
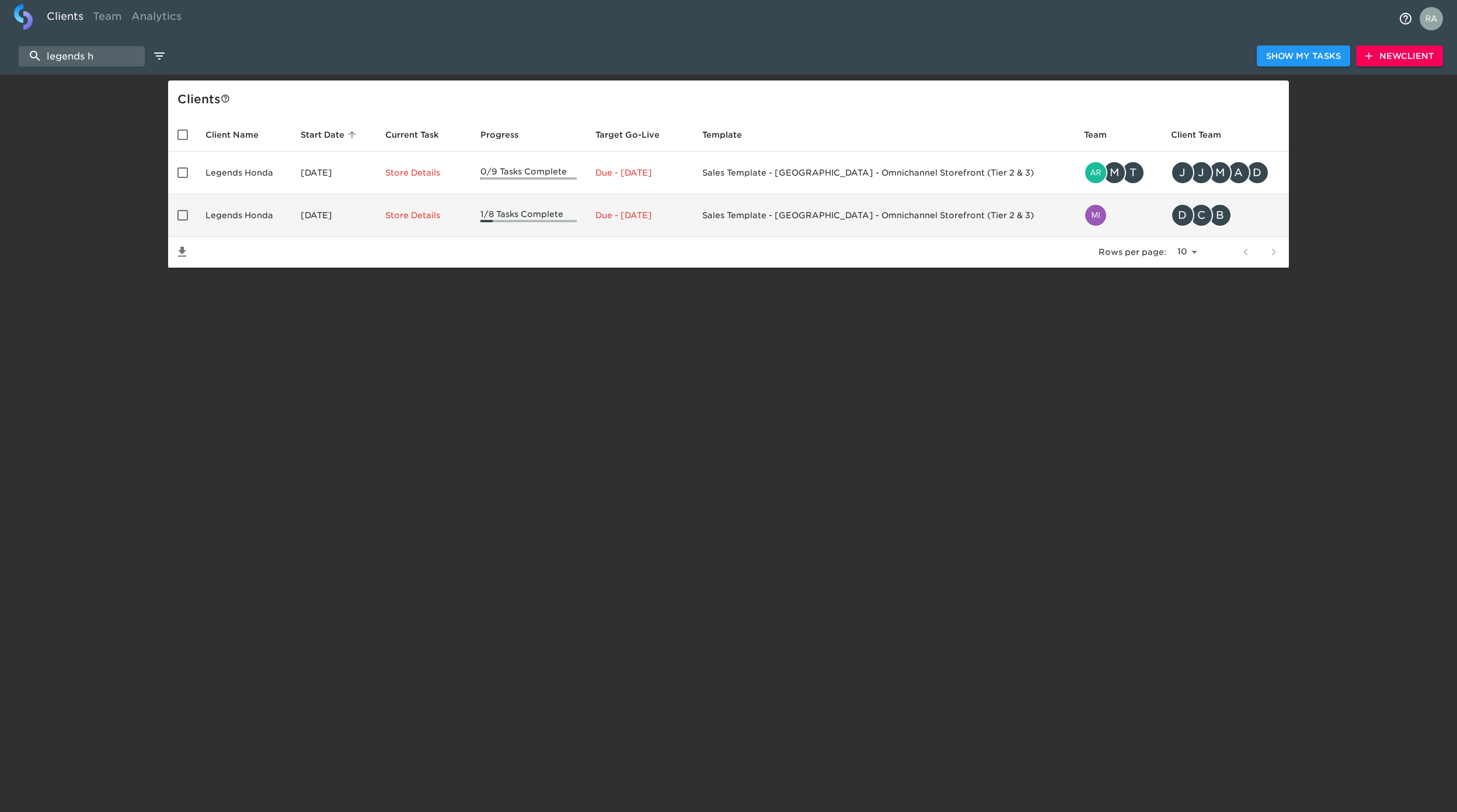
type input "legends h"
click at [257, 222] on td "Legends Honda" at bounding box center [243, 215] width 95 height 42
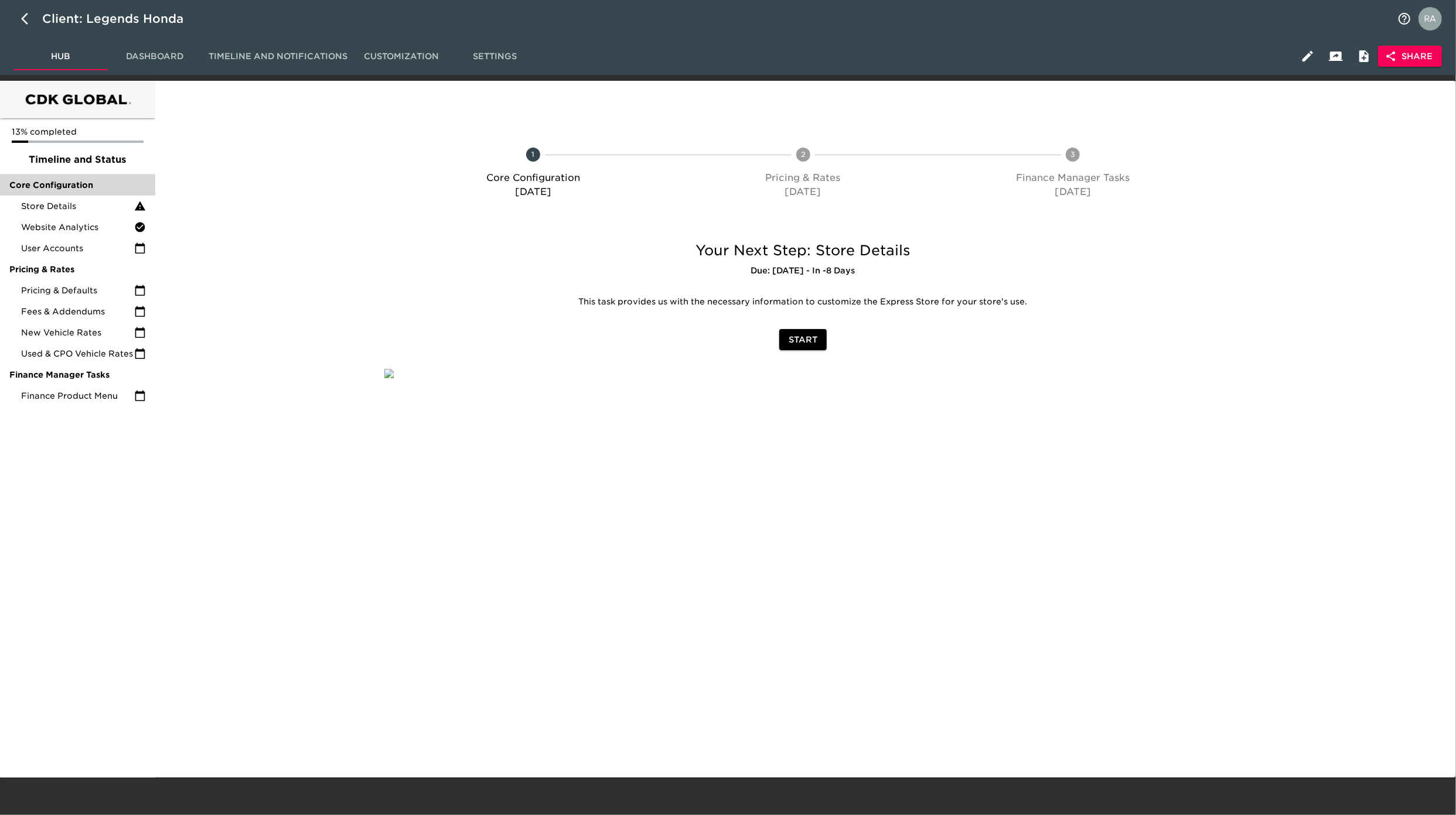
click at [67, 186] on span "Core Configuration" at bounding box center [77, 185] width 137 height 12
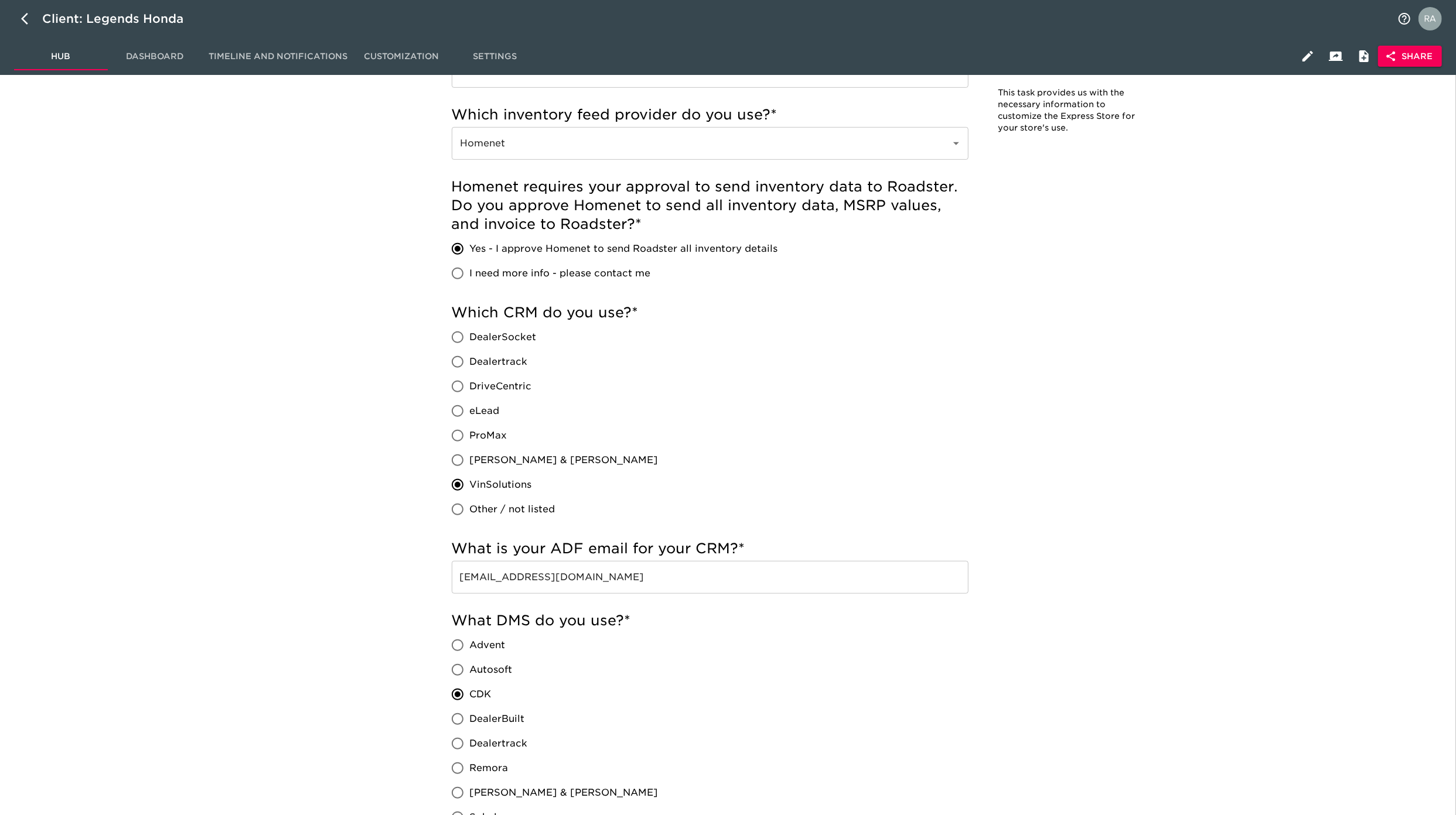
scroll to position [520, 0]
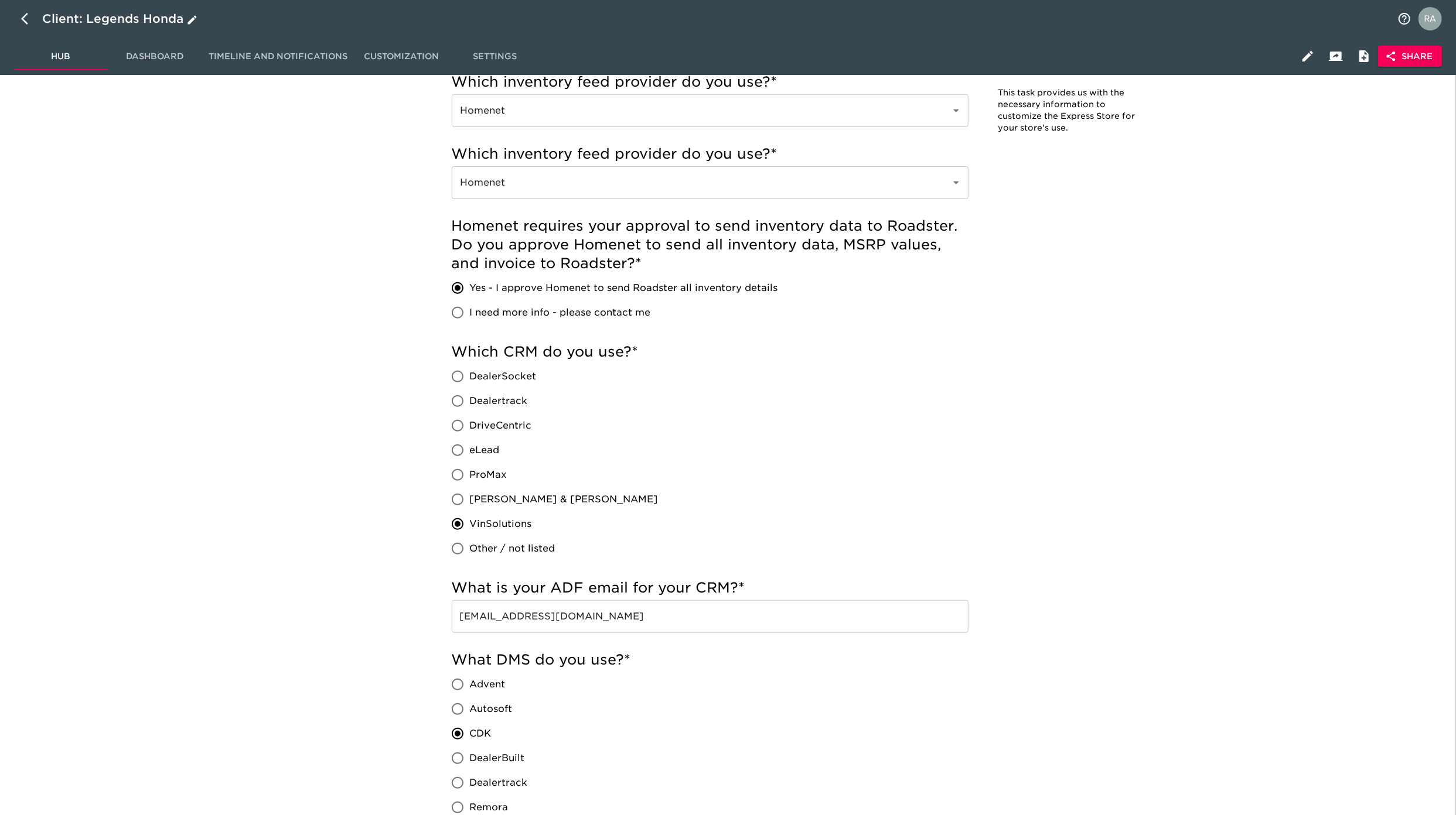
click at [38, 22] on button "button" at bounding box center [27, 18] width 28 height 28
select select "10"
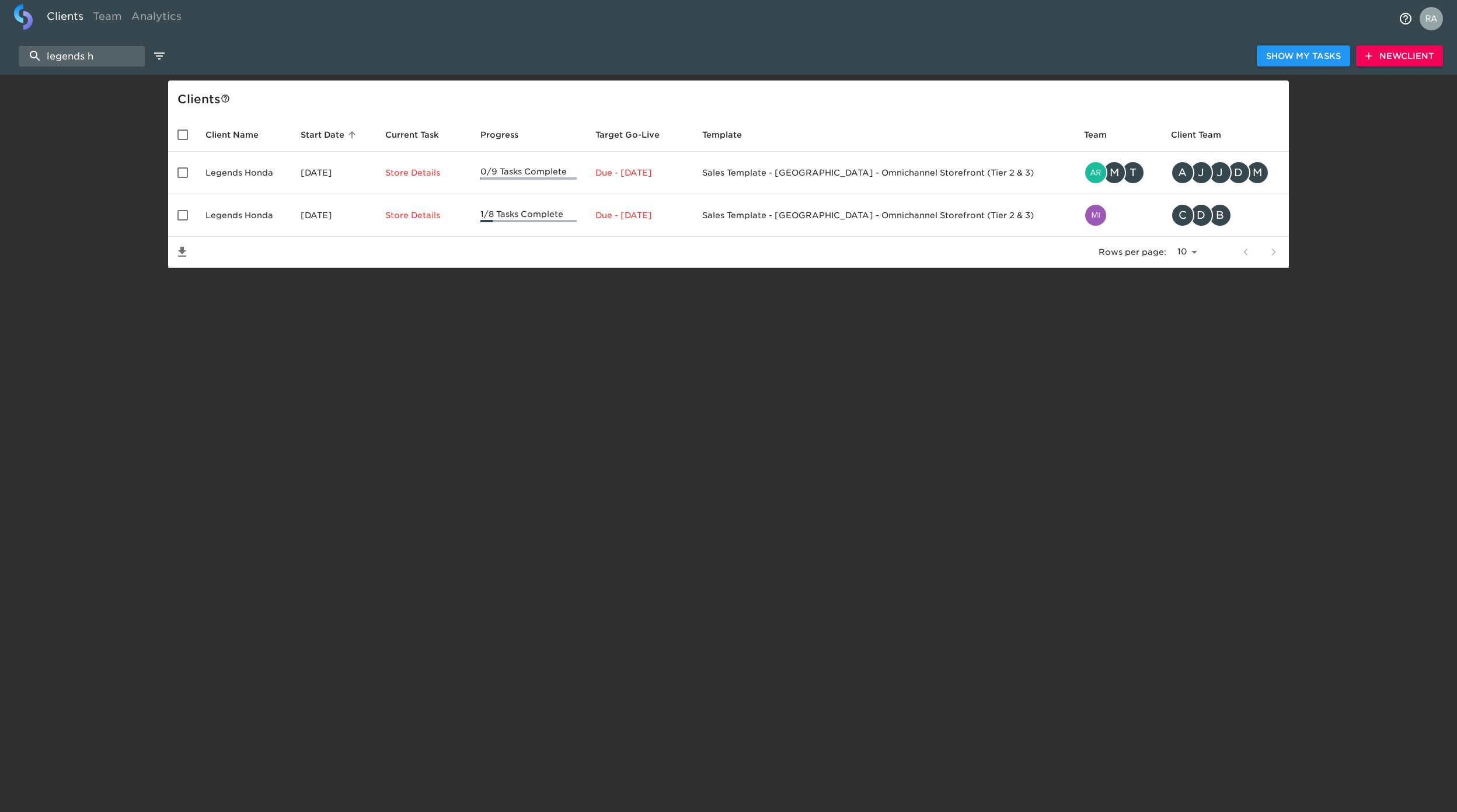
drag, startPoint x: 133, startPoint y: 63, endPoint x: -14, endPoint y: 55, distance: 147.2
click at [0, 55] on html "Clients Team Analytics legends h Show My Tasks New Client Client s Client Name …" at bounding box center [728, 153] width 1457 height 305
paste input "Airport Mazda of [GEOGRAPHIC_DATA]"
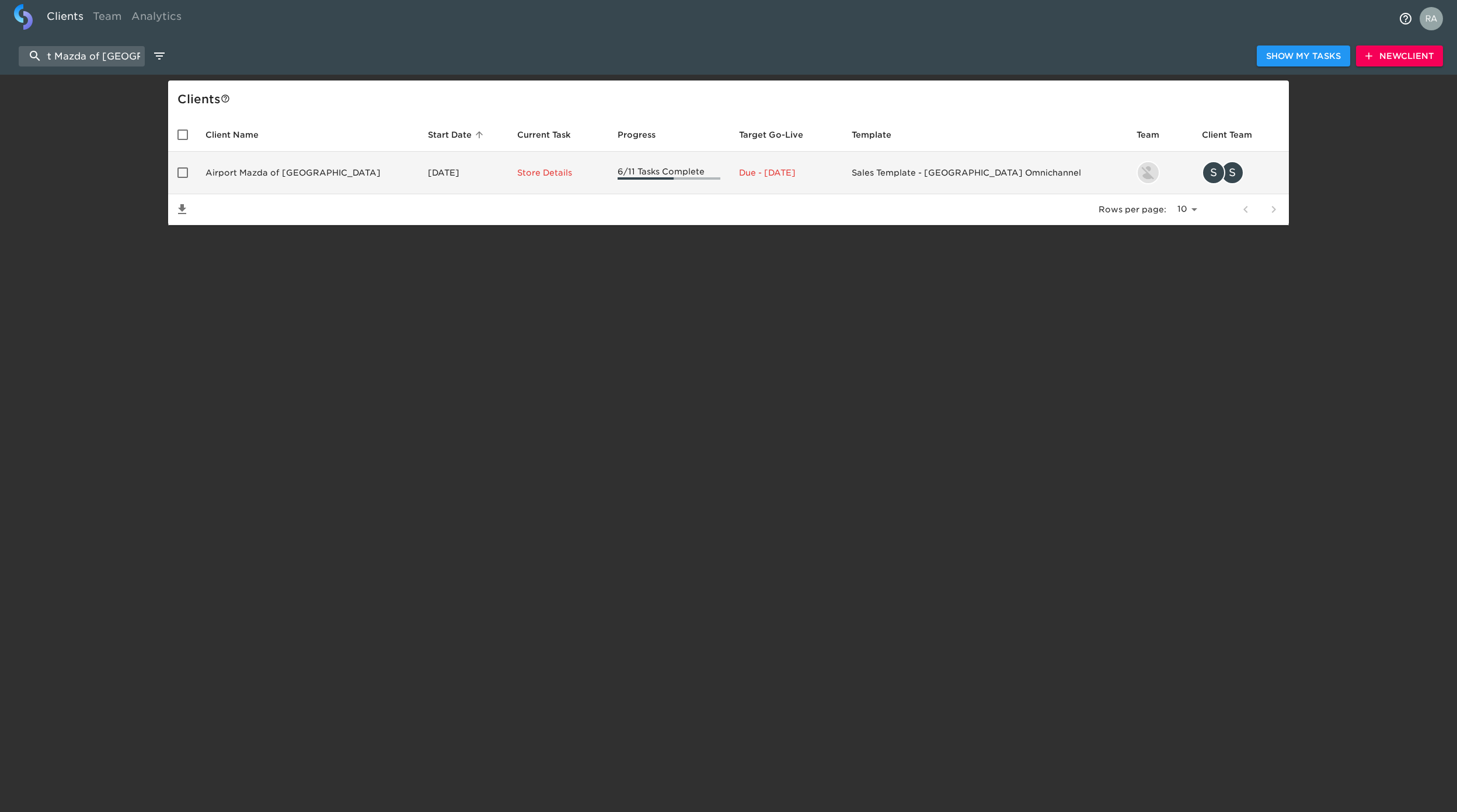
type input "Airport Mazda of [GEOGRAPHIC_DATA]"
click at [284, 173] on td "Airport Mazda of [GEOGRAPHIC_DATA]" at bounding box center [307, 173] width 223 height 42
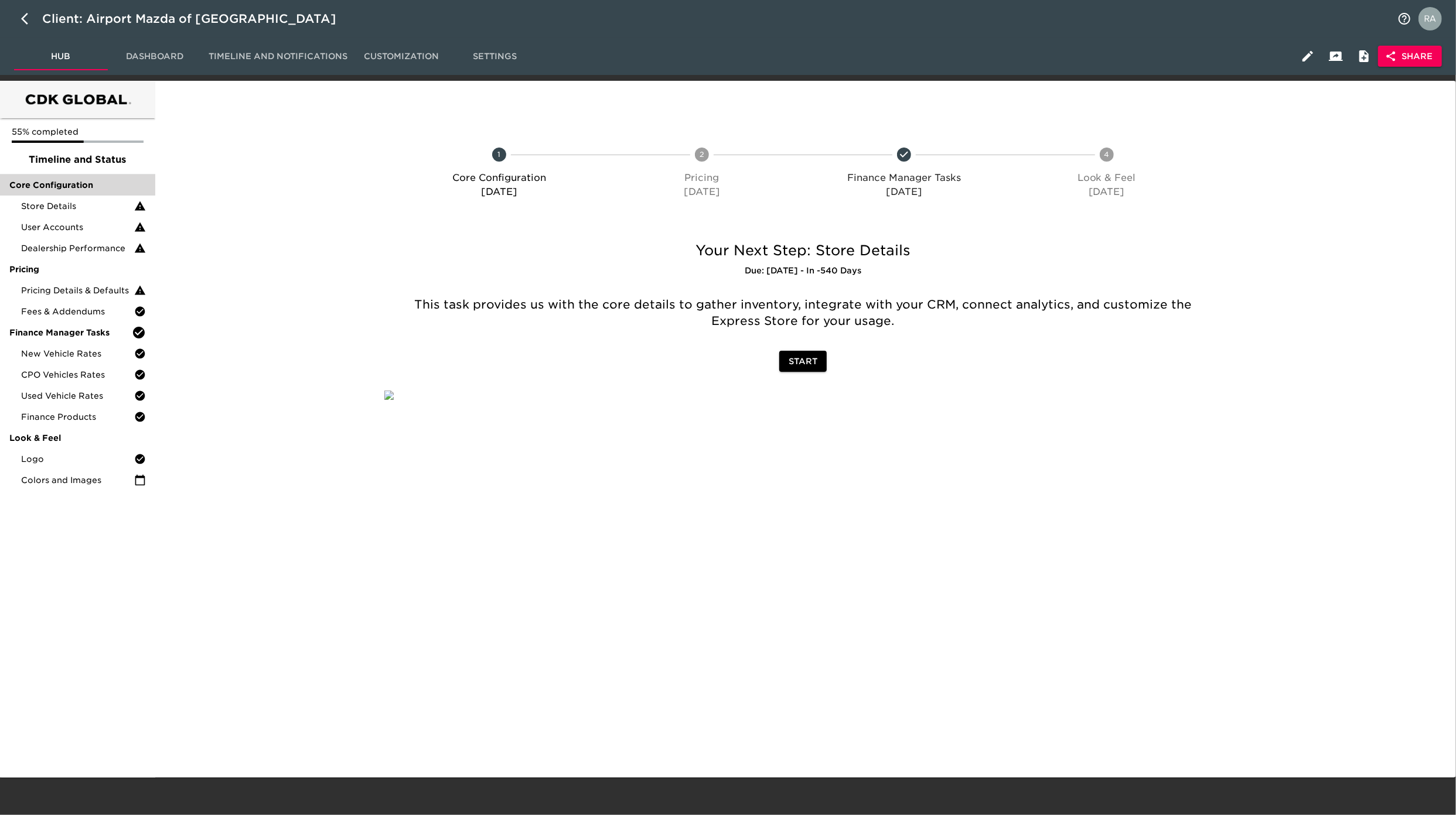
click at [54, 183] on span "Core Configuration" at bounding box center [77, 185] width 137 height 12
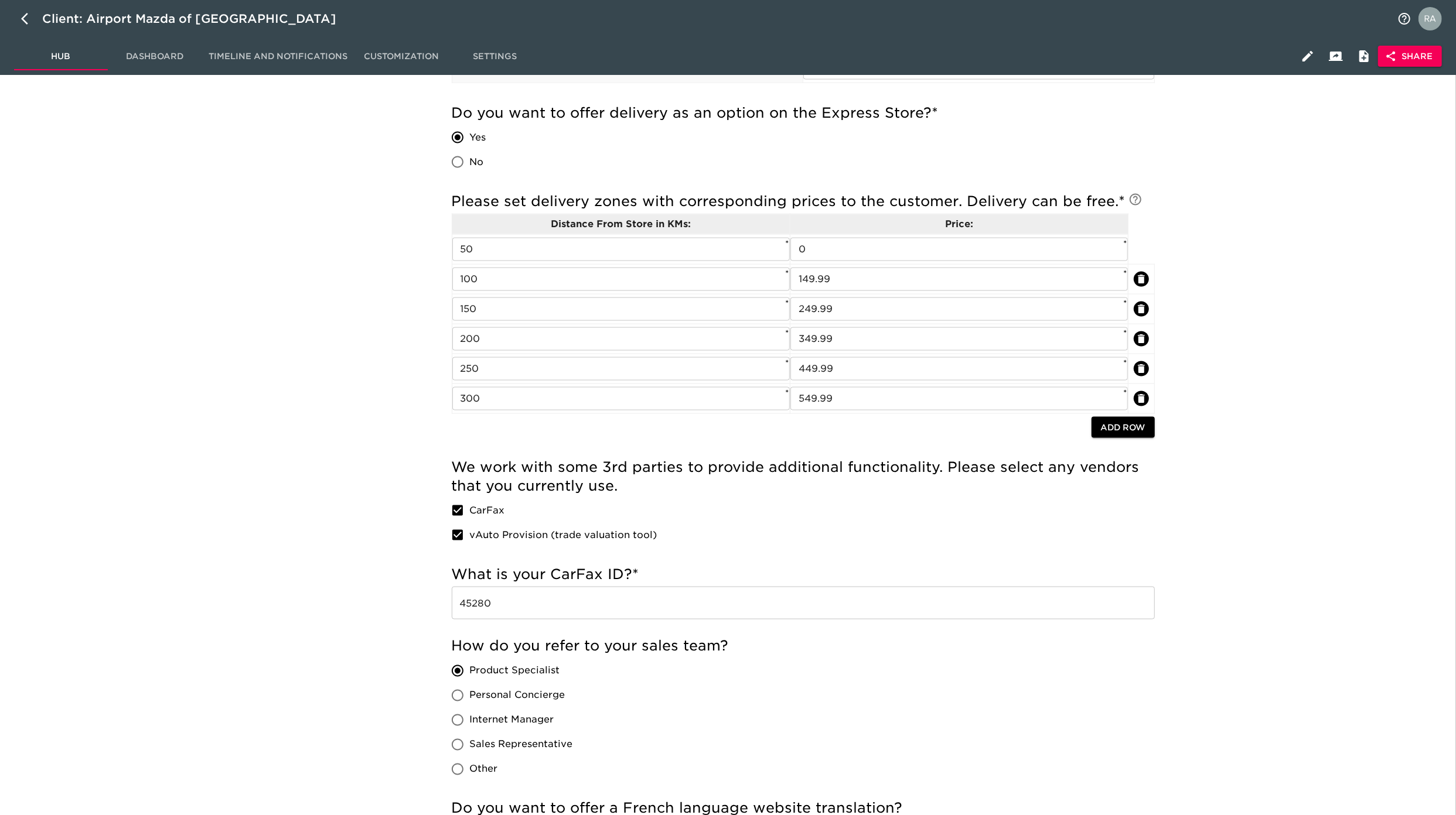
scroll to position [1613, 0]
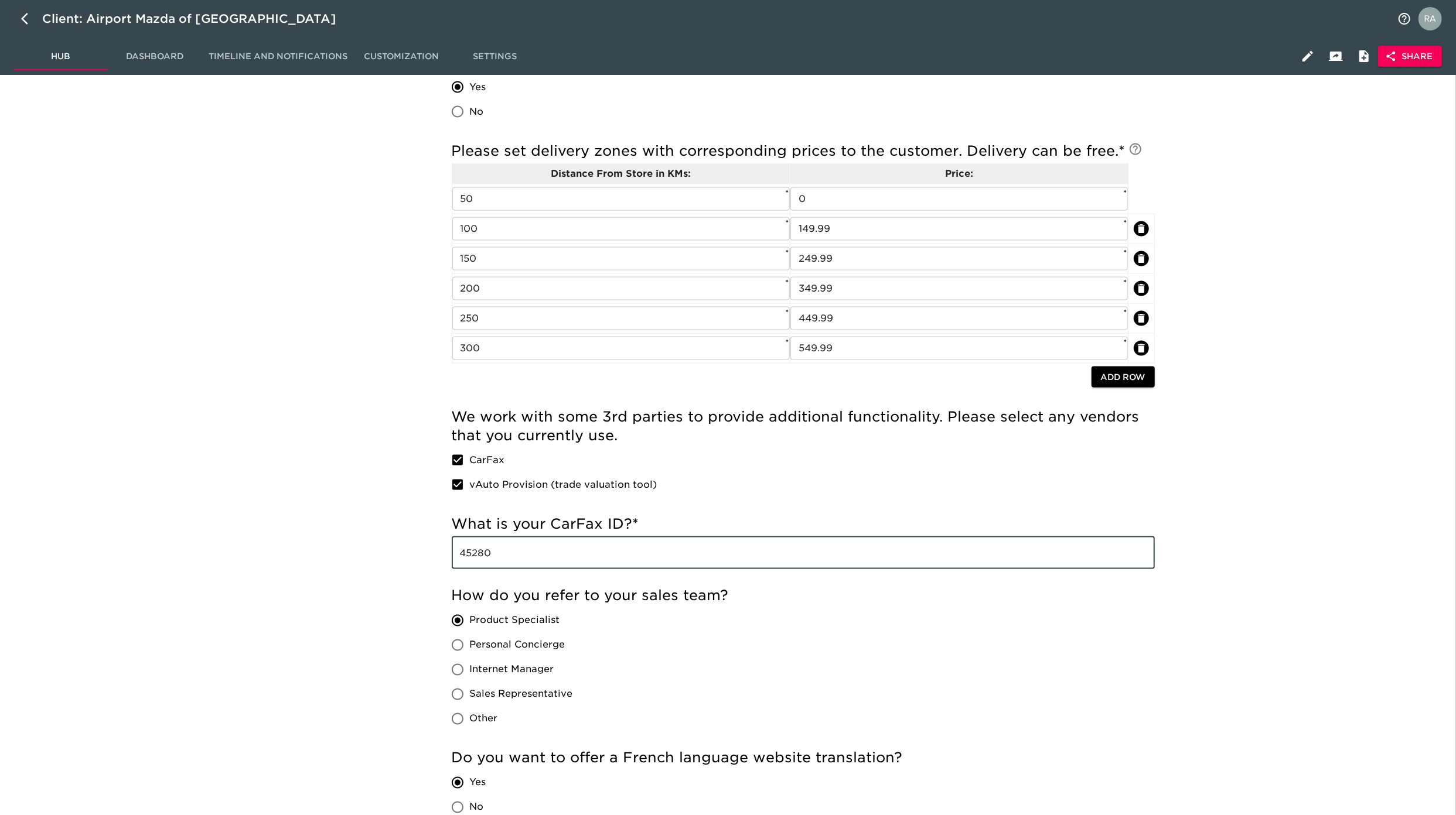
drag, startPoint x: 497, startPoint y: 561, endPoint x: 458, endPoint y: 556, distance: 39.3
click at [455, 559] on input "45280" at bounding box center [803, 552] width 703 height 33
drag, startPoint x: 508, startPoint y: 558, endPoint x: 422, endPoint y: 565, distance: 86.3
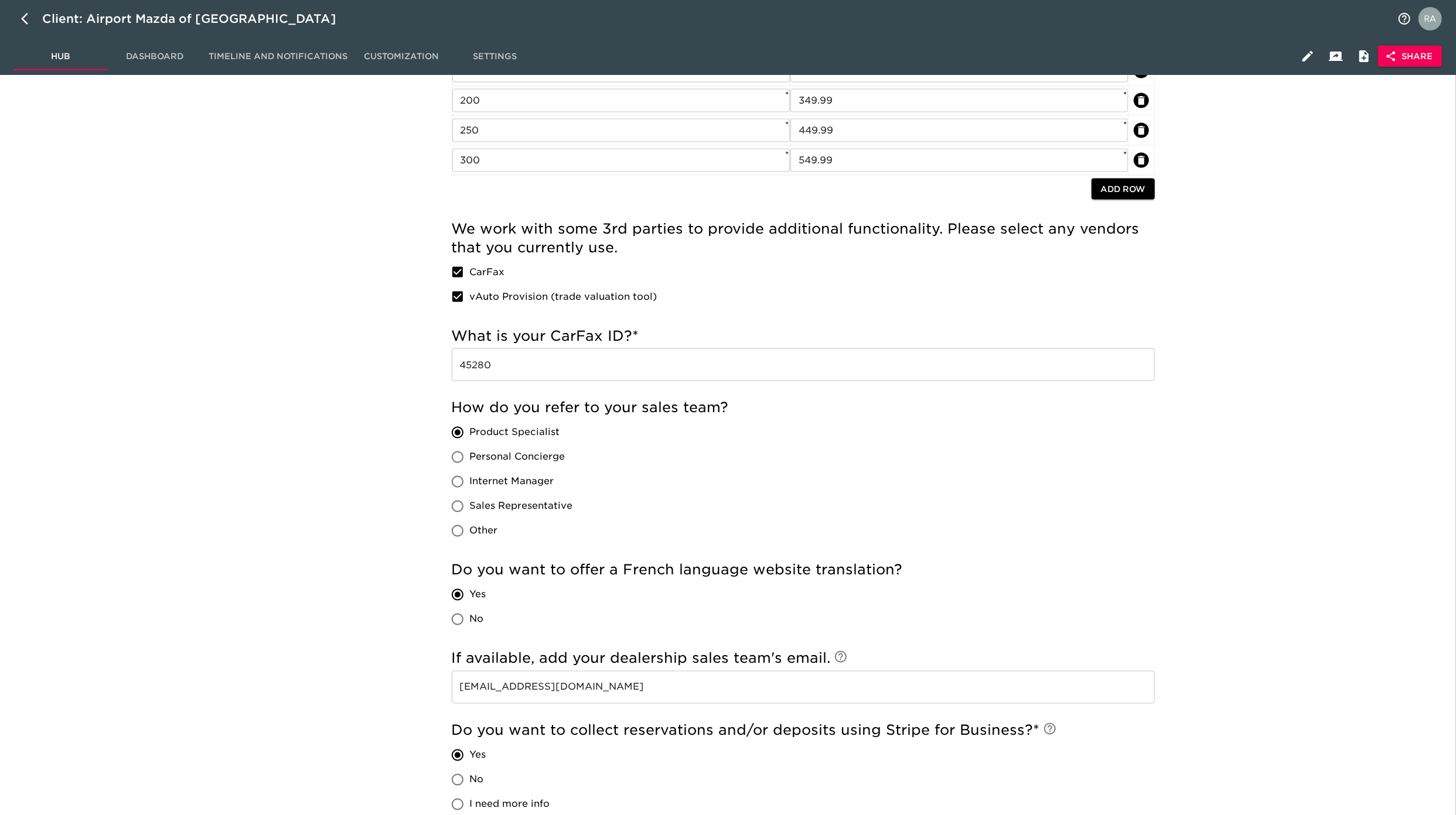
scroll to position [1821, 0]
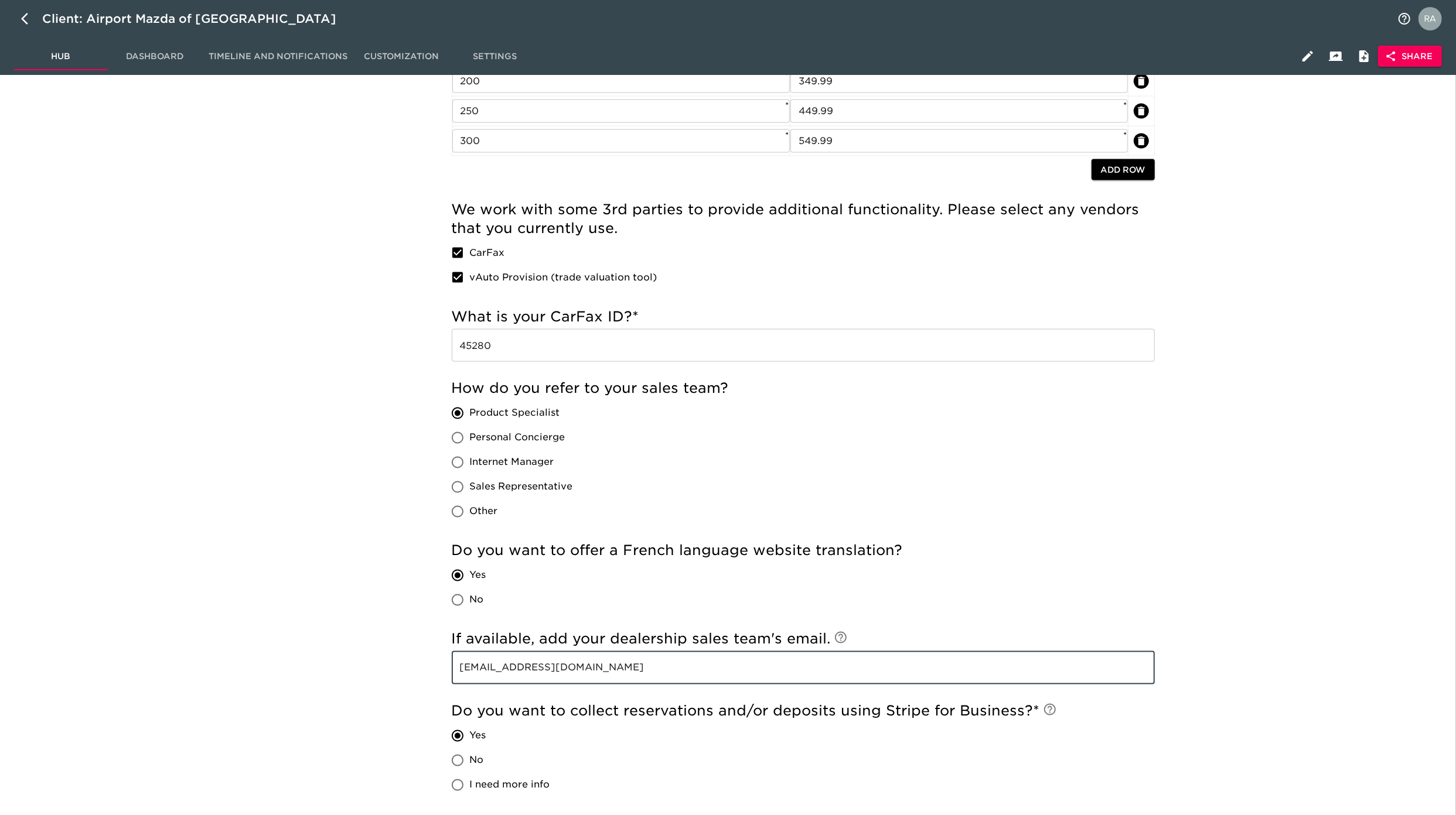
drag, startPoint x: 598, startPoint y: 672, endPoint x: 445, endPoint y: 678, distance: 153.1
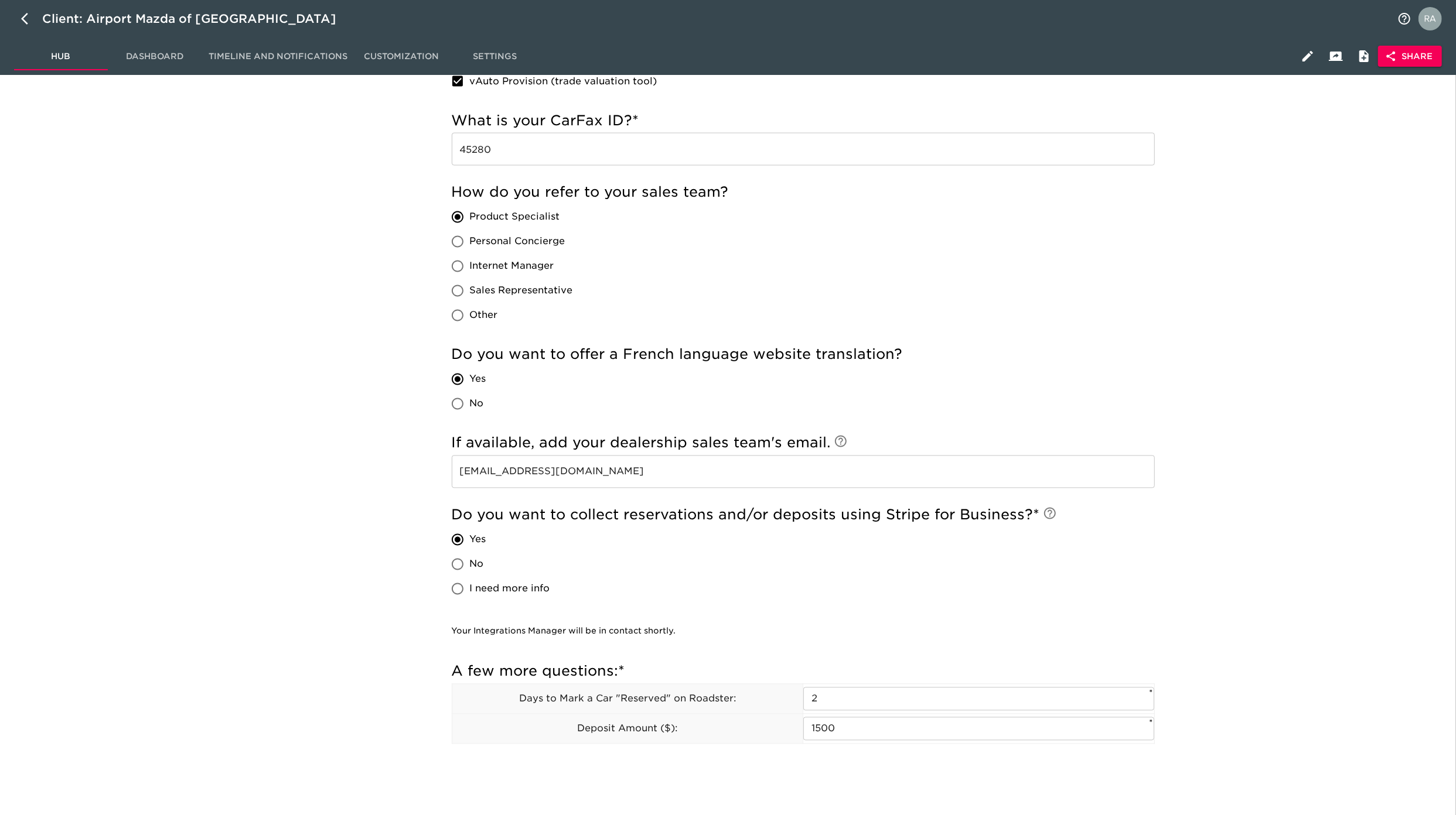
scroll to position [2030, 0]
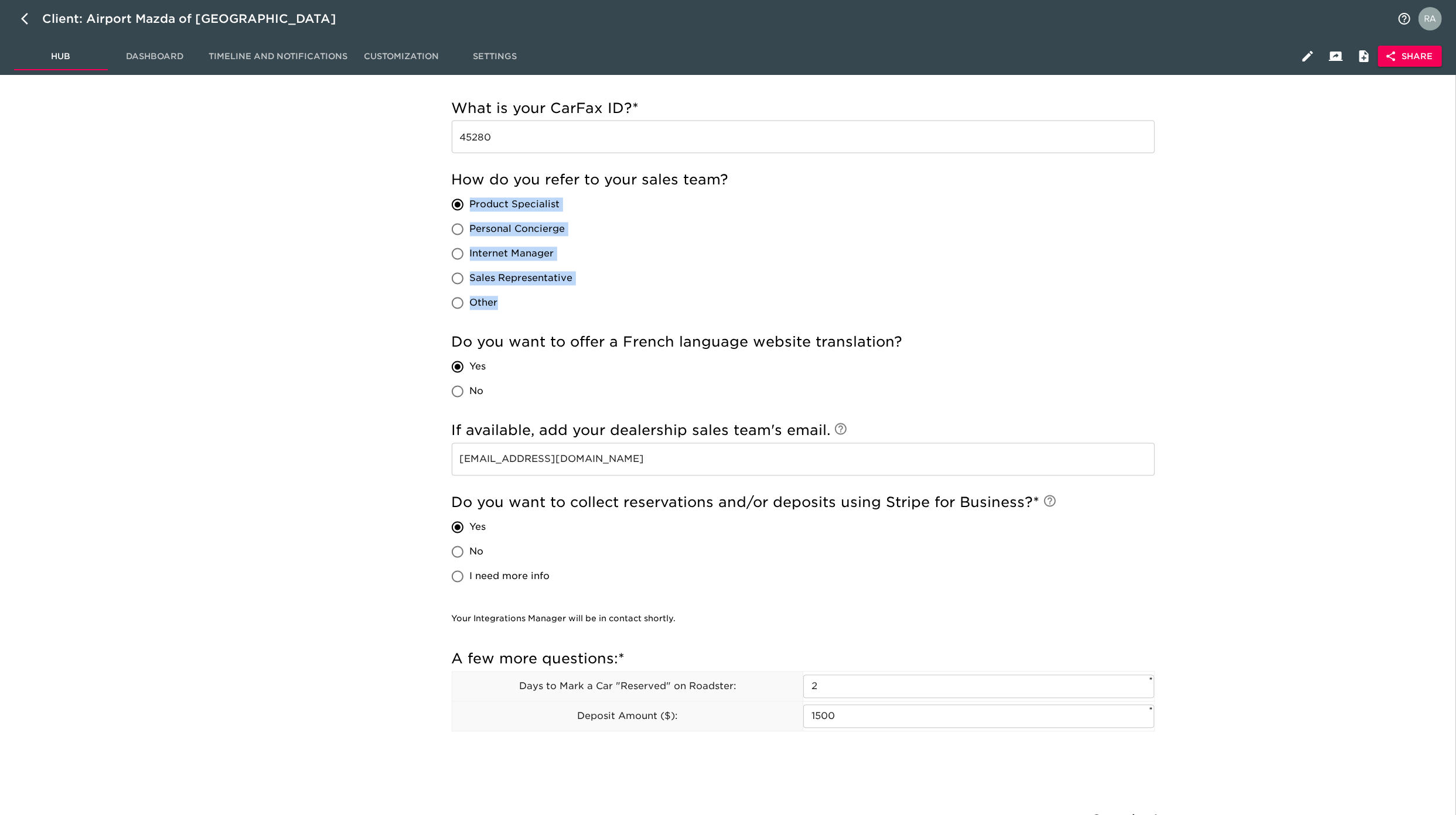
drag, startPoint x: 605, startPoint y: 202, endPoint x: 469, endPoint y: 202, distance: 136.0
click at [469, 202] on div "How do you refer to your sales team? Product Specialist Personal Concierge Inte…" at bounding box center [803, 243] width 703 height 145
click at [761, 209] on div "How do you refer to your sales team? Product Specialist Personal Concierge Inte…" at bounding box center [803, 243] width 703 height 145
drag, startPoint x: 566, startPoint y: 198, endPoint x: 465, endPoint y: 204, distance: 101.2
click at [465, 204] on label "Product Specialist" at bounding box center [509, 205] width 128 height 25
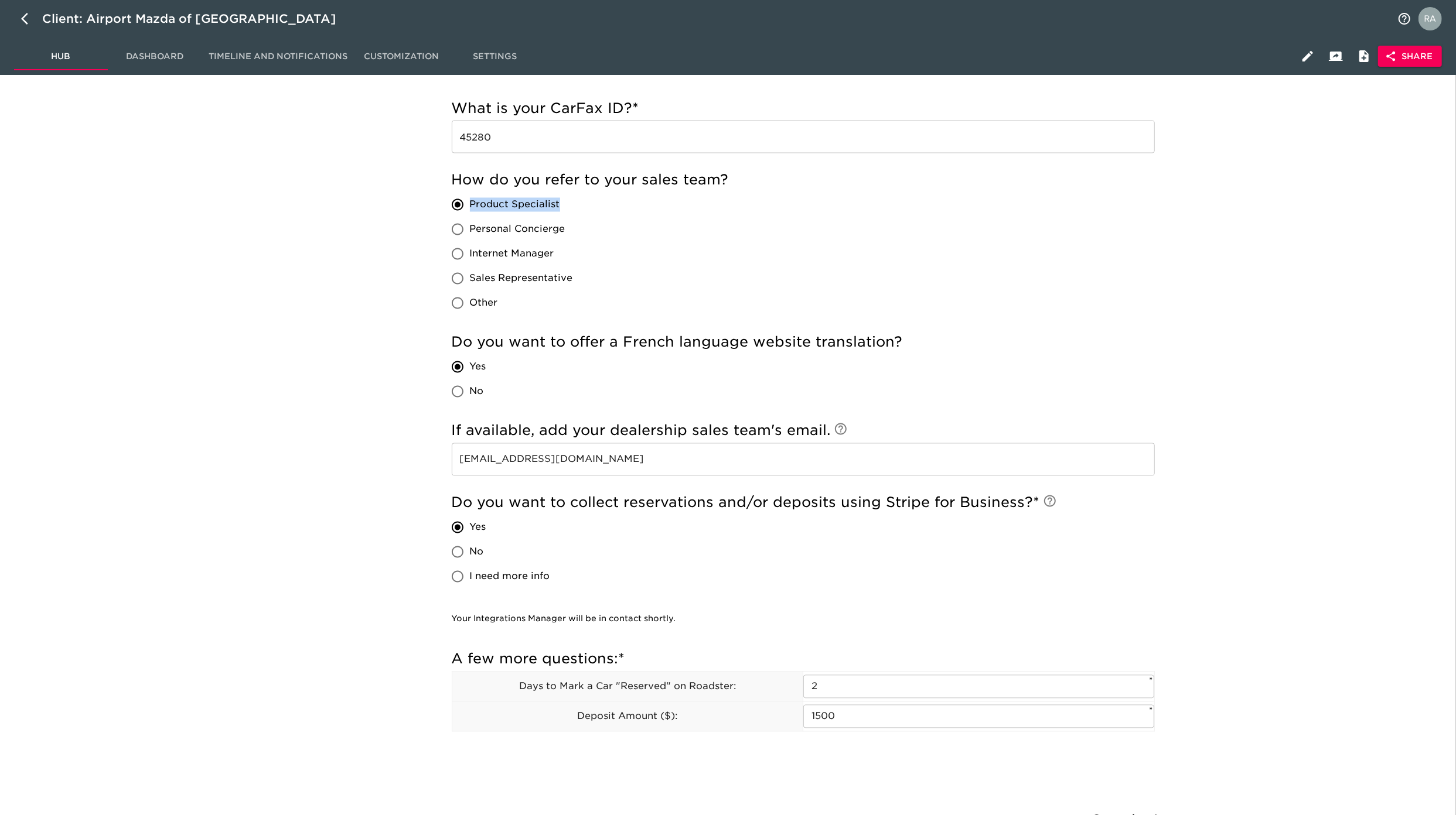
copy span "Product Specialist"
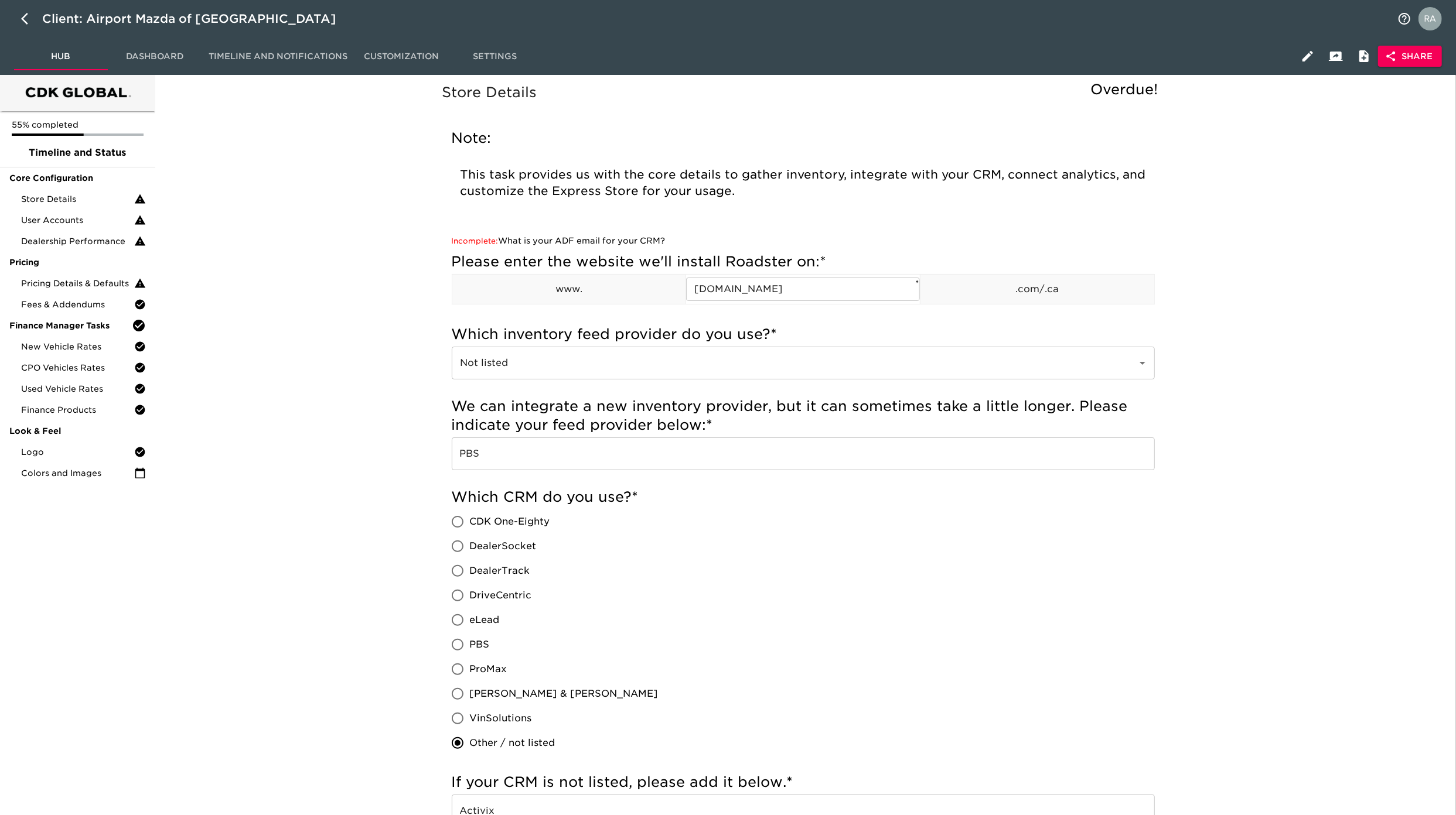
scroll to position [0, 0]
